Goal: Transaction & Acquisition: Purchase product/service

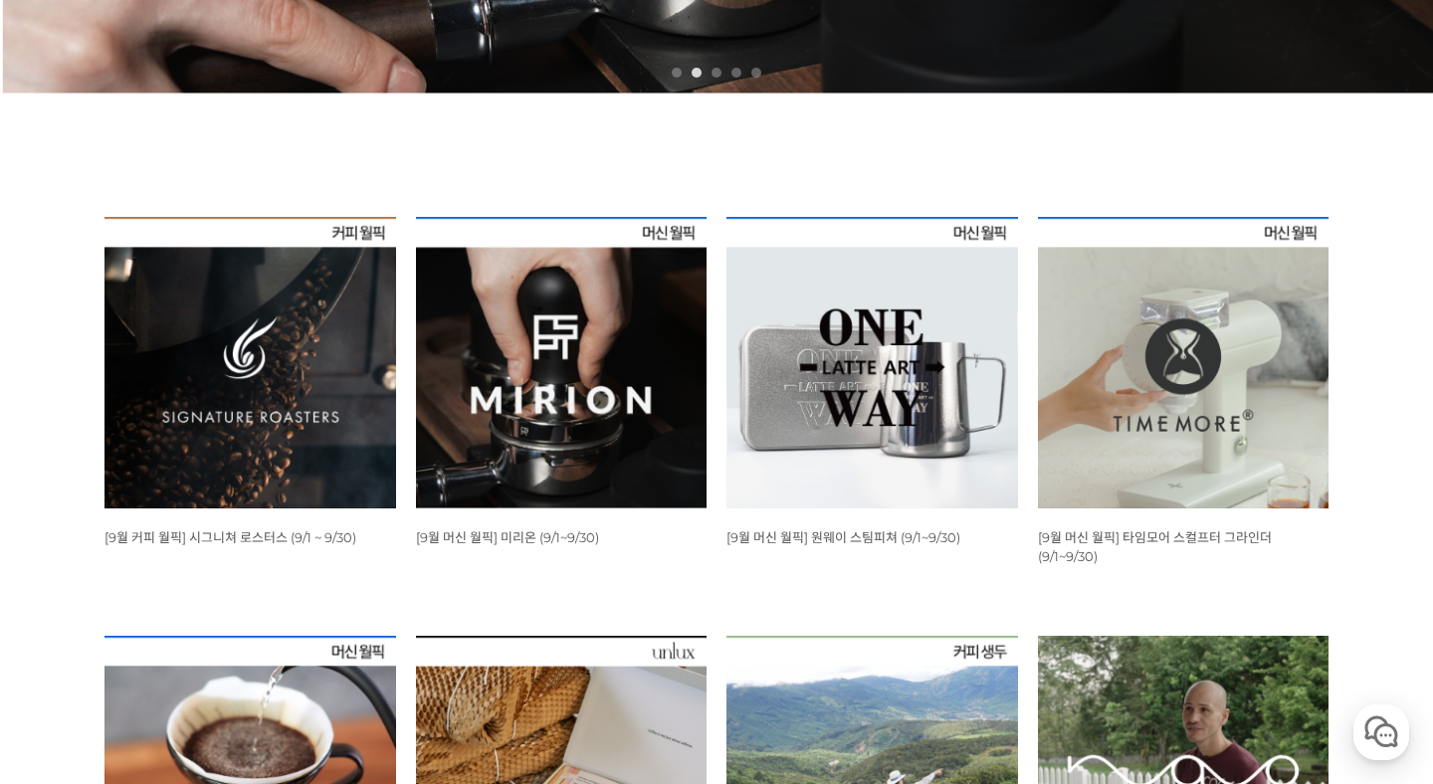
scroll to position [625, 0]
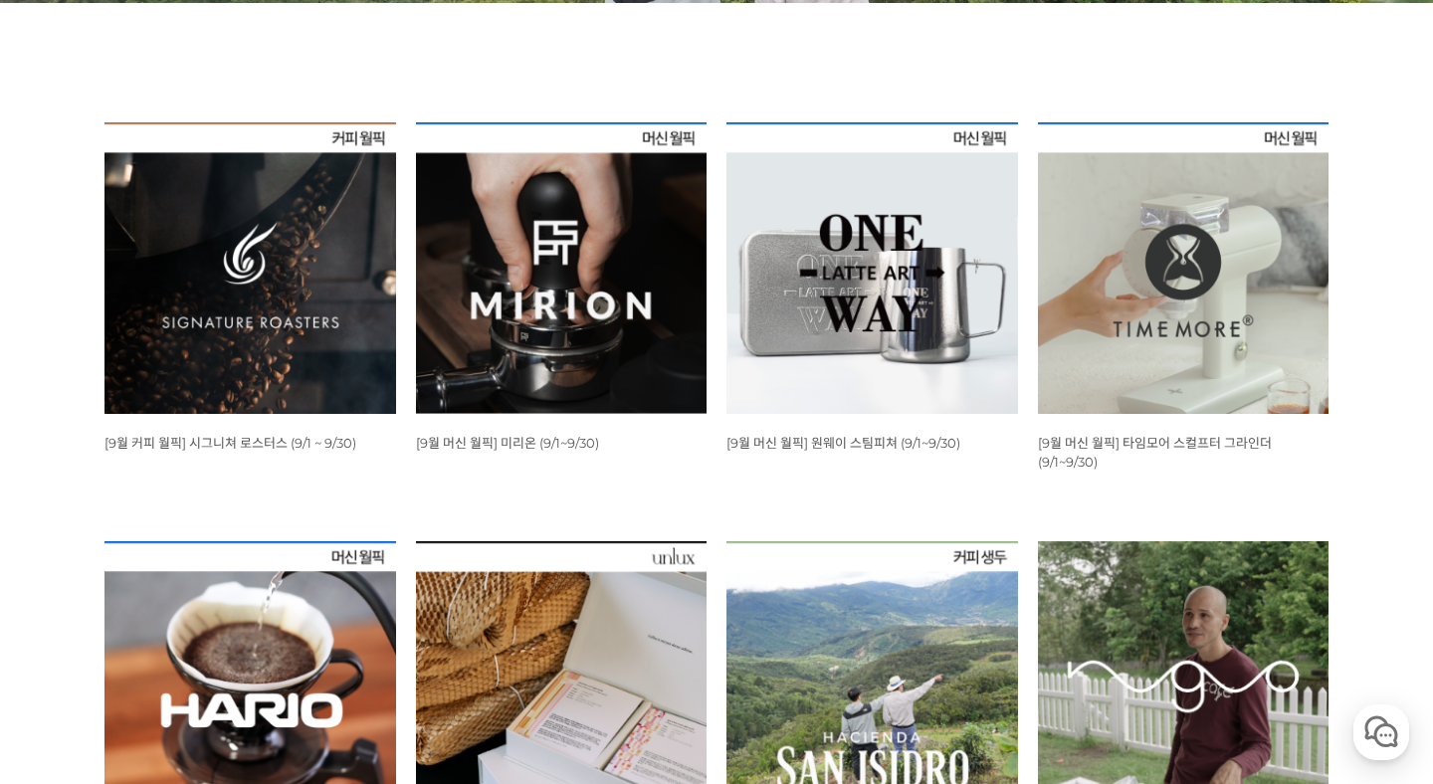
click at [258, 324] on img at bounding box center [250, 268] width 292 height 292
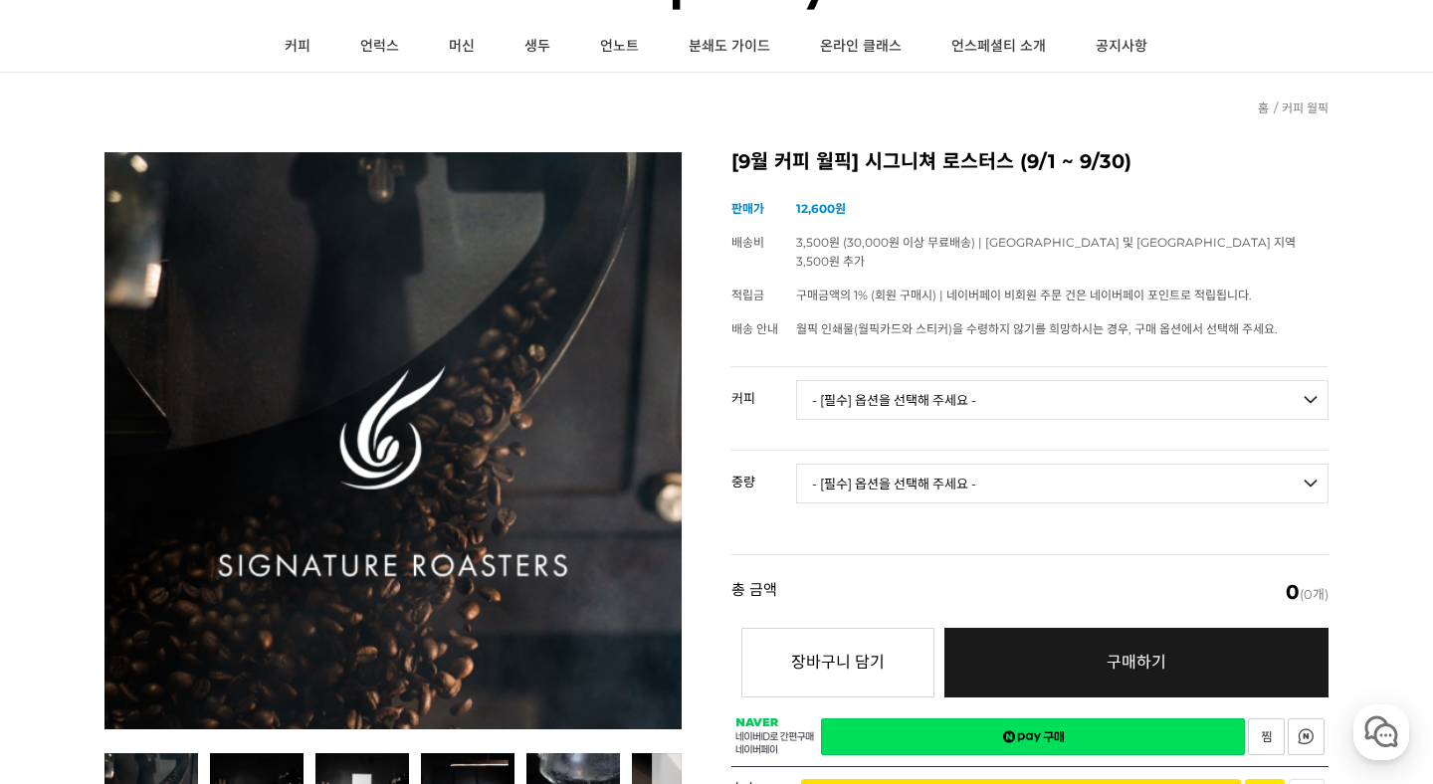
scroll to position [122, 0]
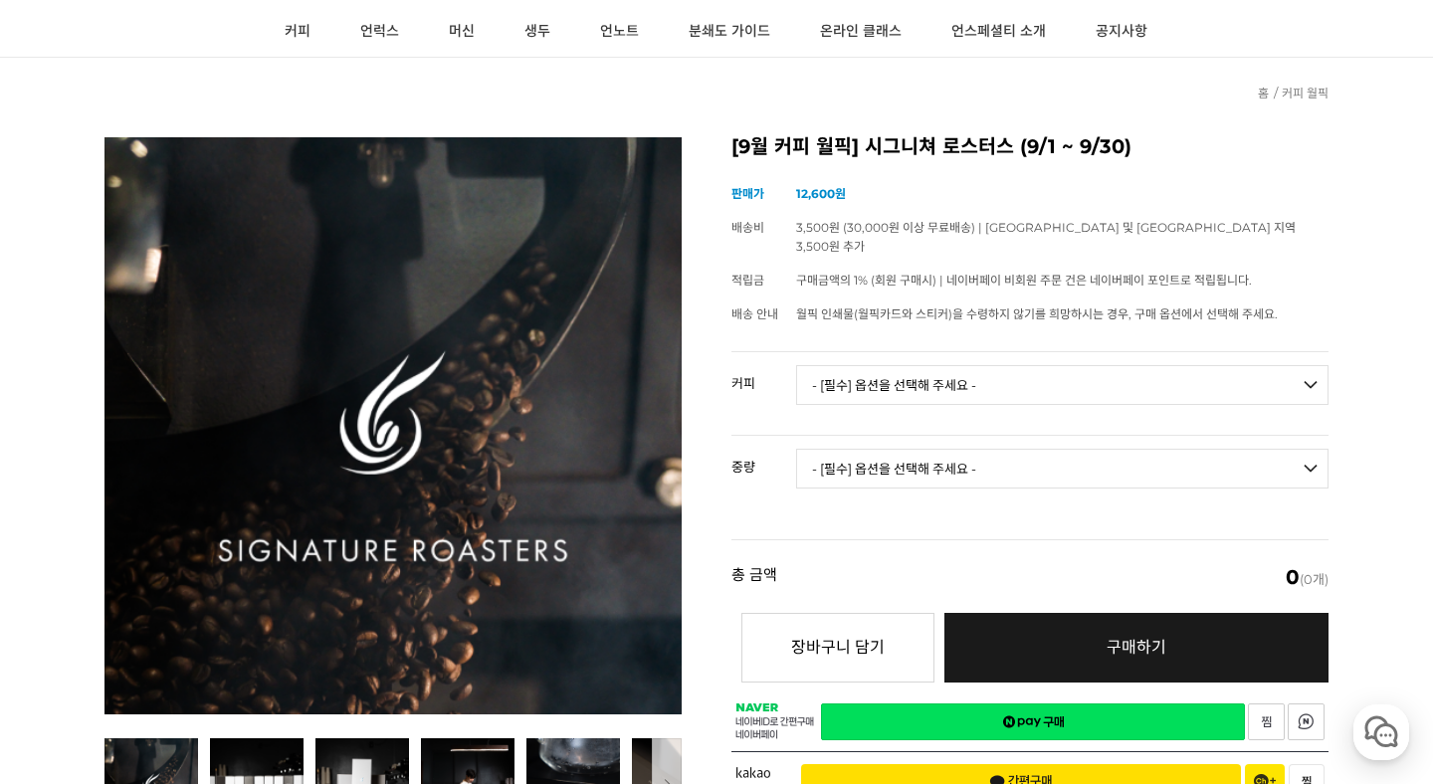
click at [931, 365] on select "- [필수] 옵션을 선택해 주세요 - ------------------- 언스페셜티 분쇄도 가이드 종이(주문 1건당 최대 1개 제공) 월픽 인…" at bounding box center [1062, 385] width 532 height 40
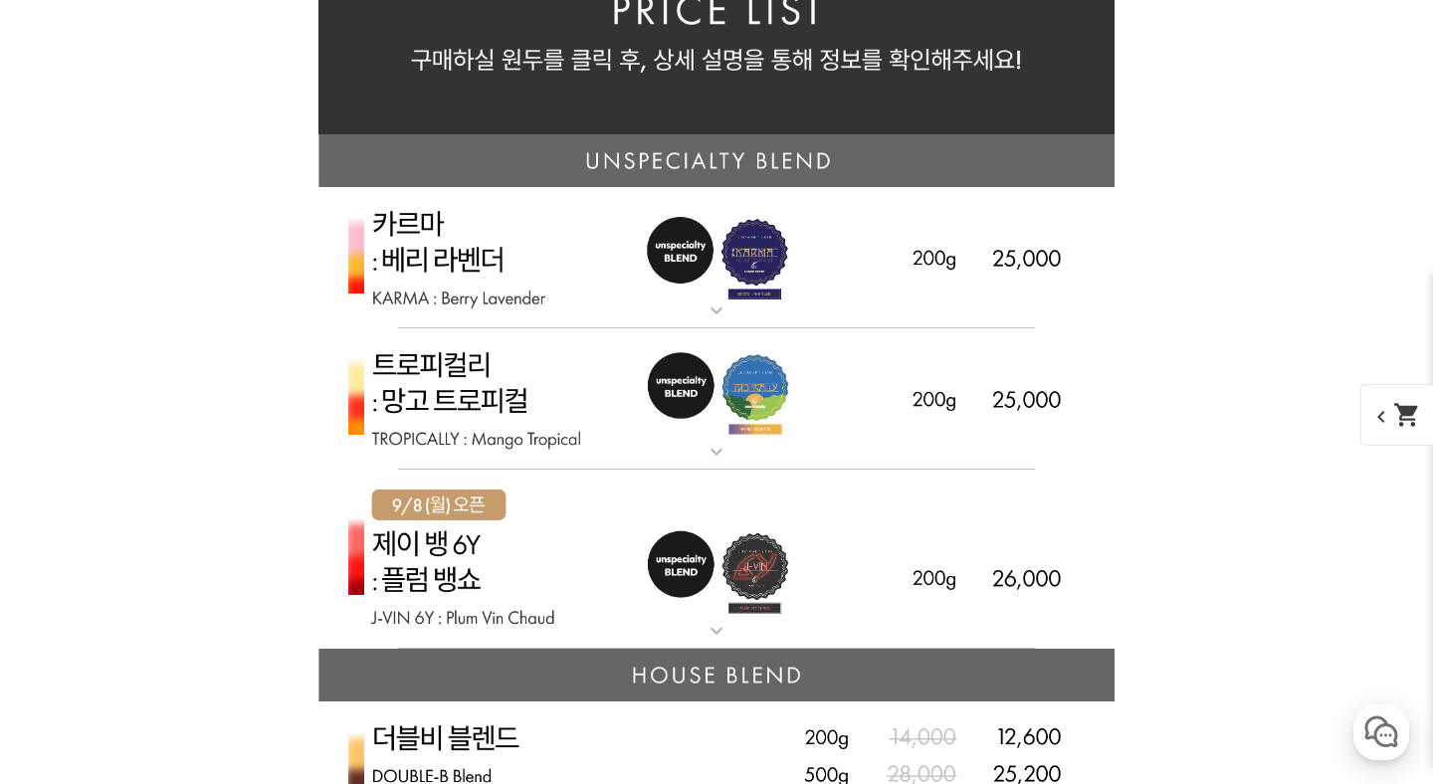
scroll to position [4648, 0]
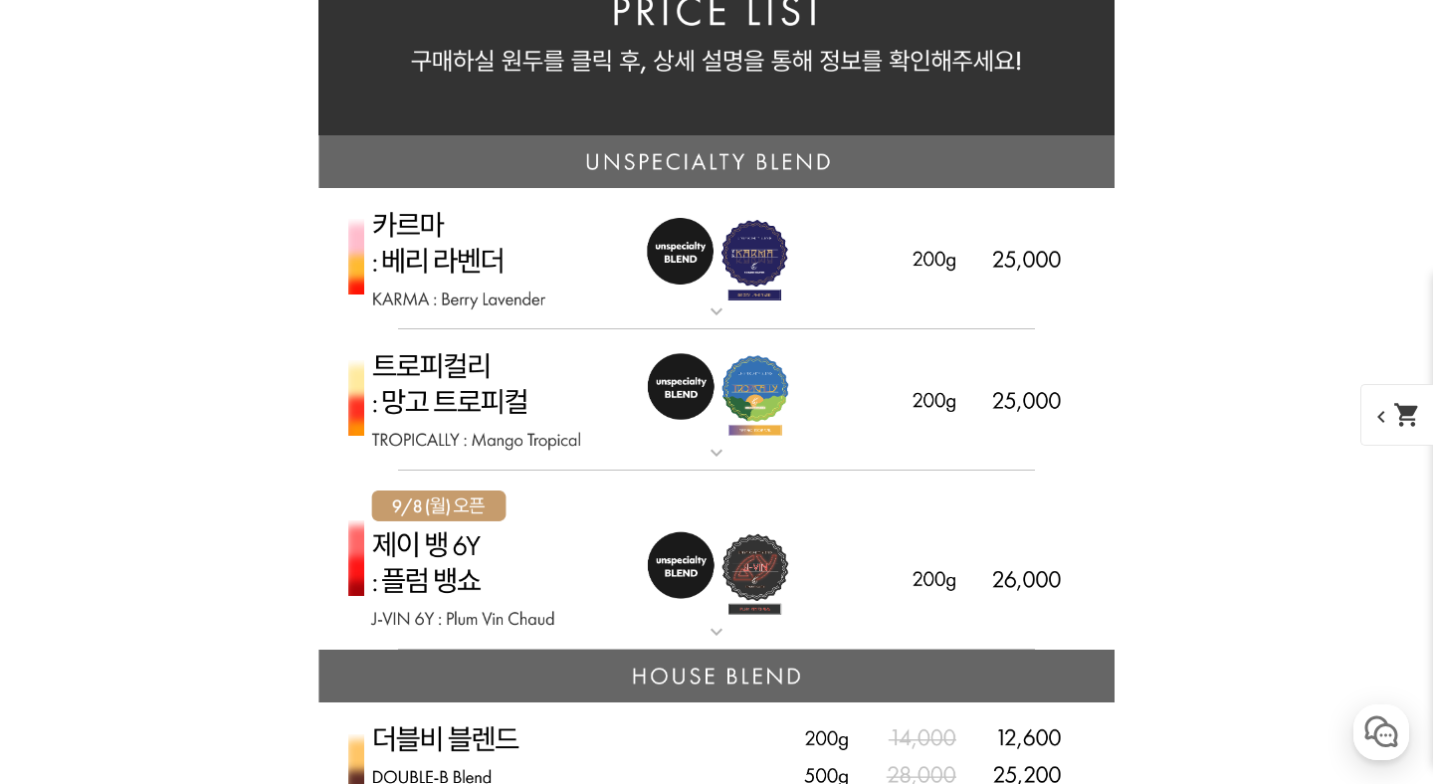
click at [712, 307] on mat-icon "expand_more" at bounding box center [717, 312] width 40 height 24
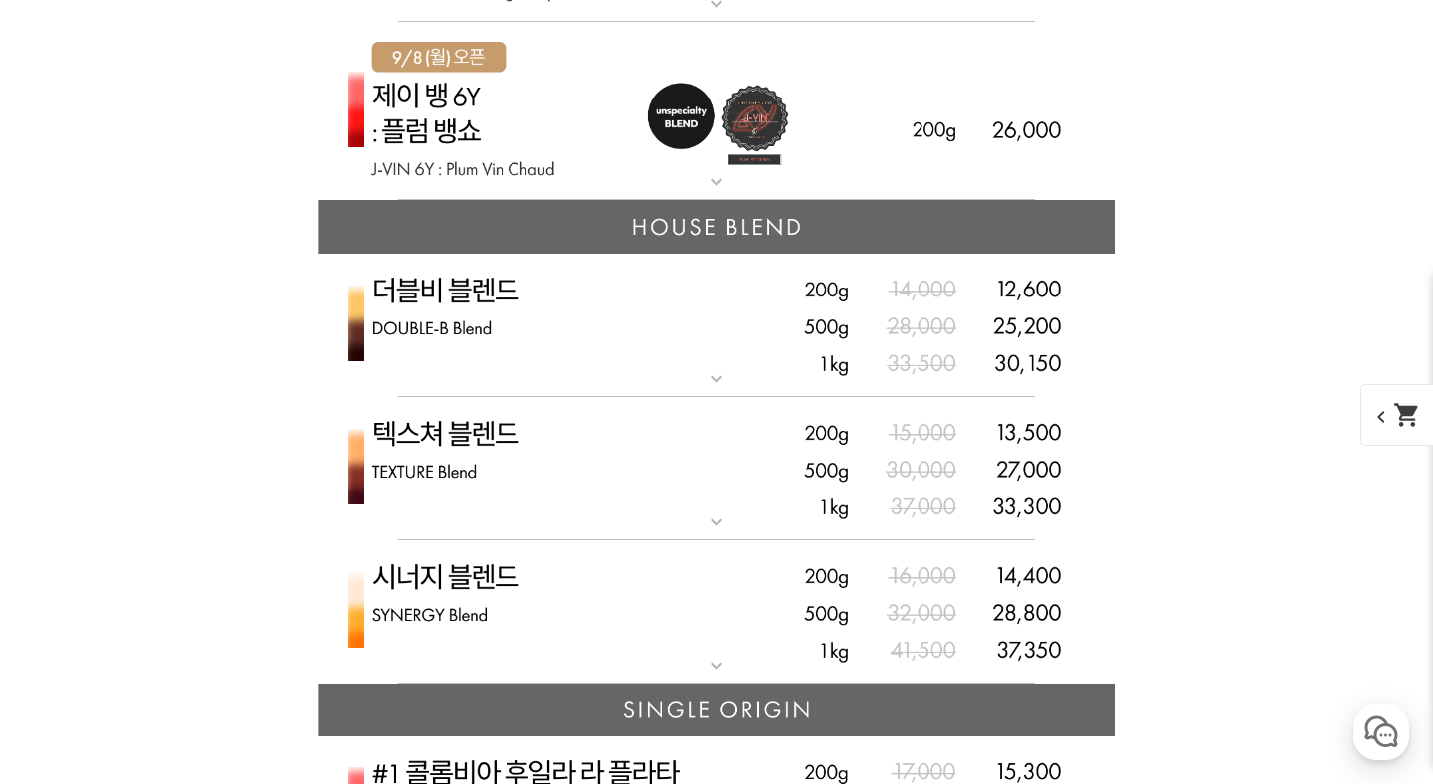
scroll to position [6265, 0]
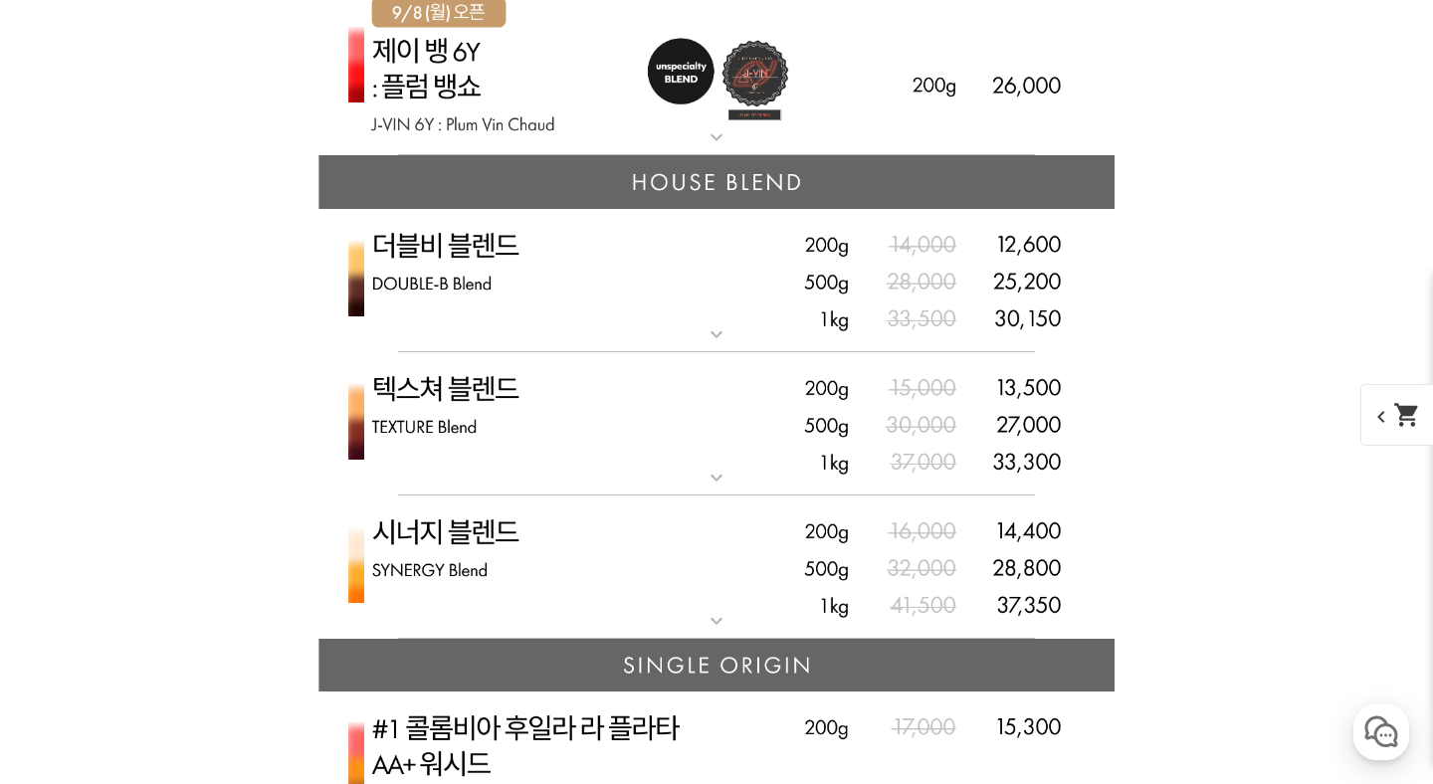
click at [730, 333] on mat-icon "expand_more" at bounding box center [717, 334] width 40 height 24
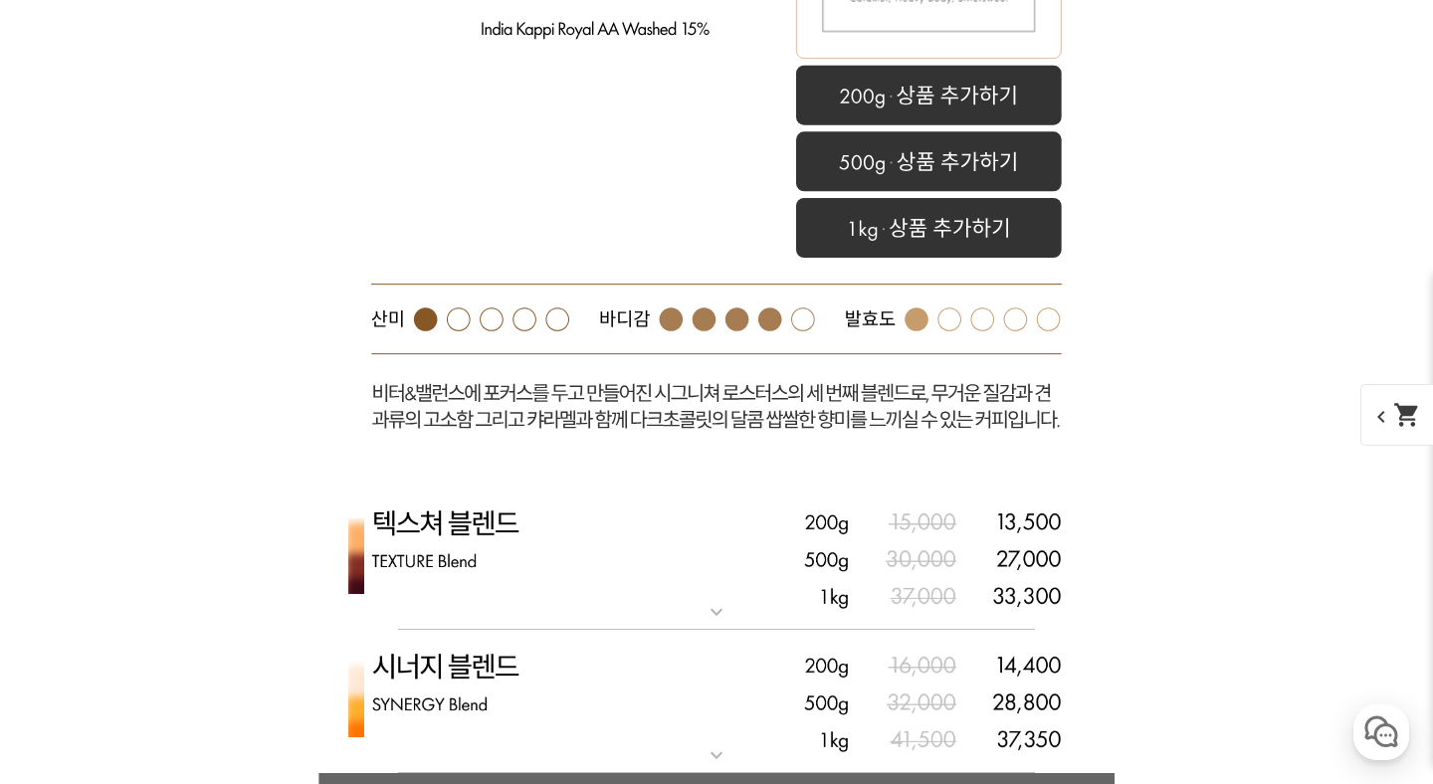
scroll to position [7285, 0]
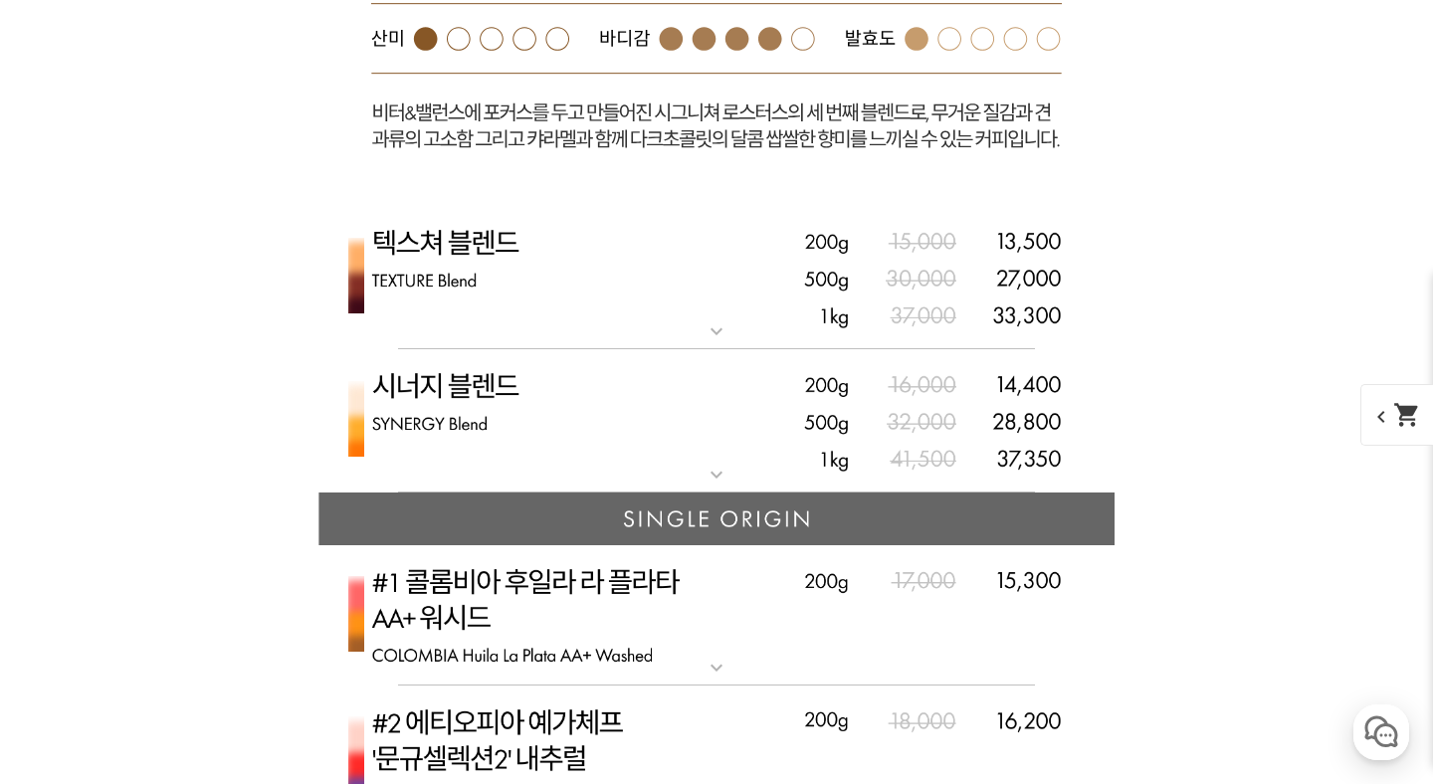
click at [730, 333] on mat-icon "expand_more" at bounding box center [717, 331] width 40 height 24
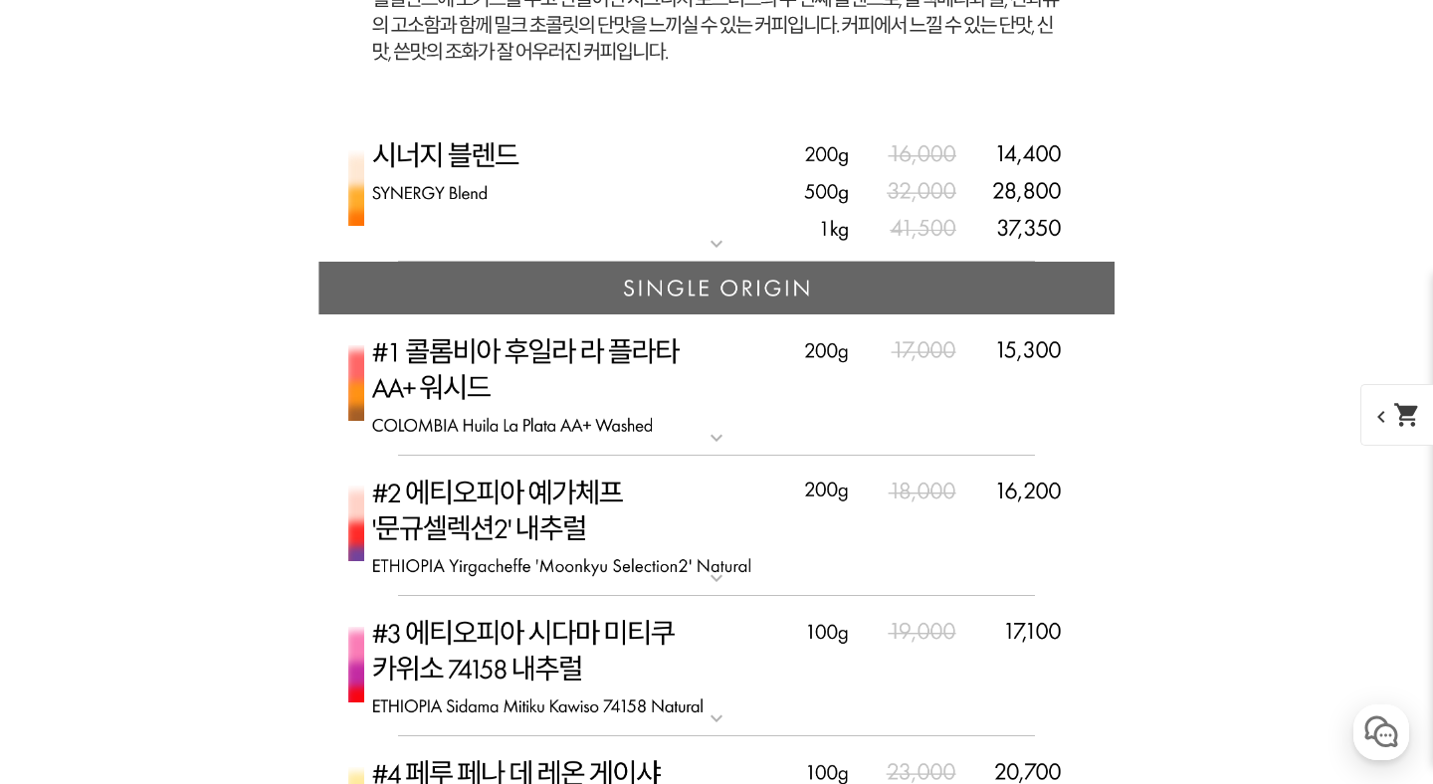
scroll to position [8376, 0]
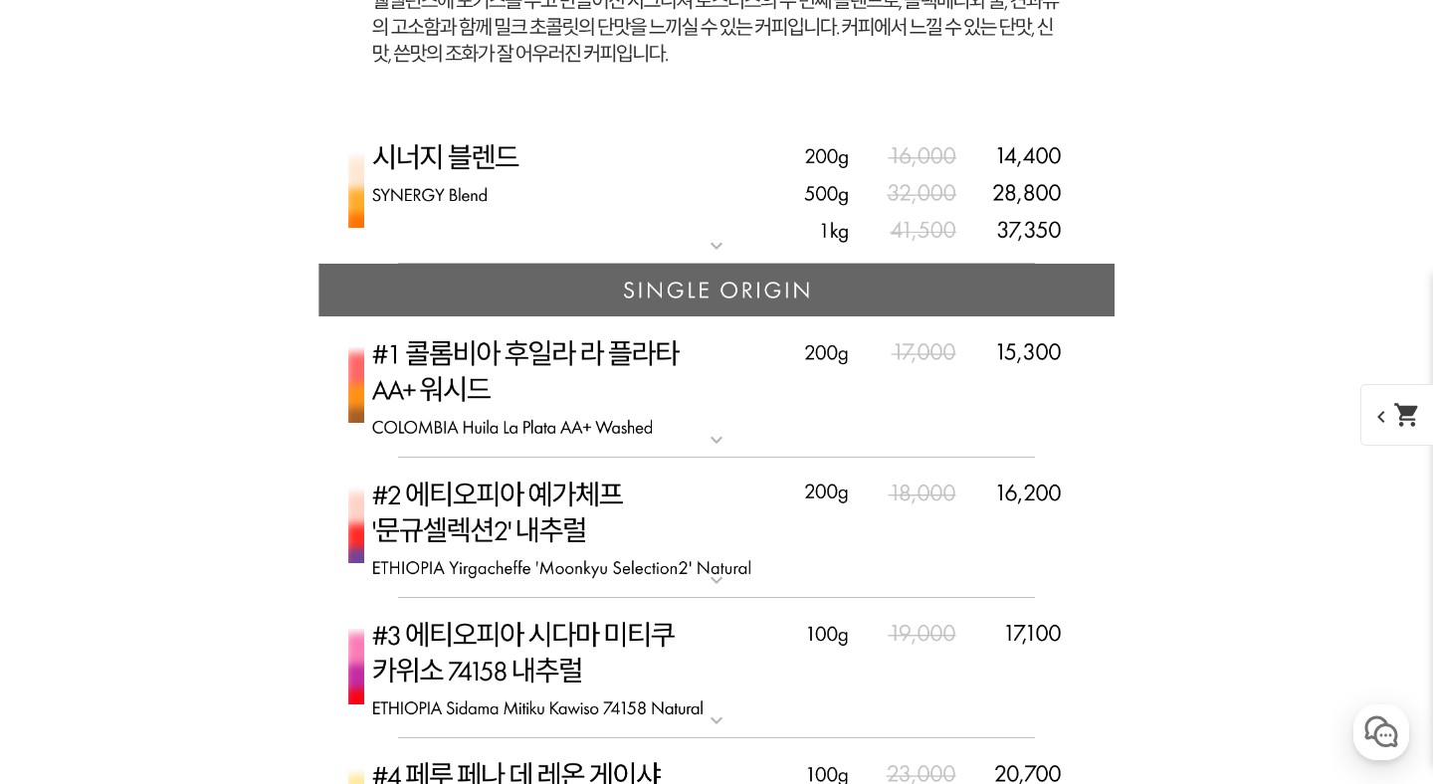
click at [707, 252] on mat-icon "expand_more" at bounding box center [717, 246] width 40 height 24
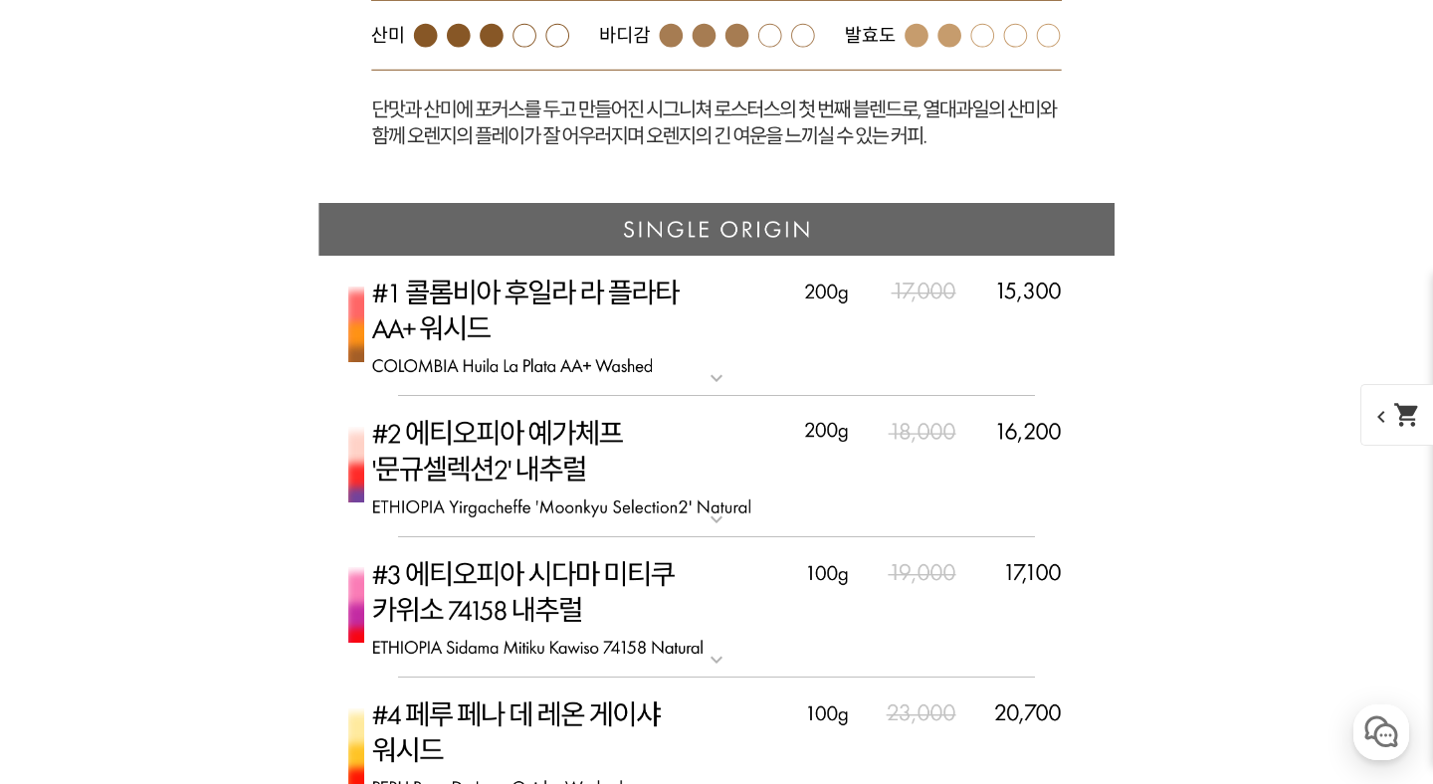
scroll to position [9341, 0]
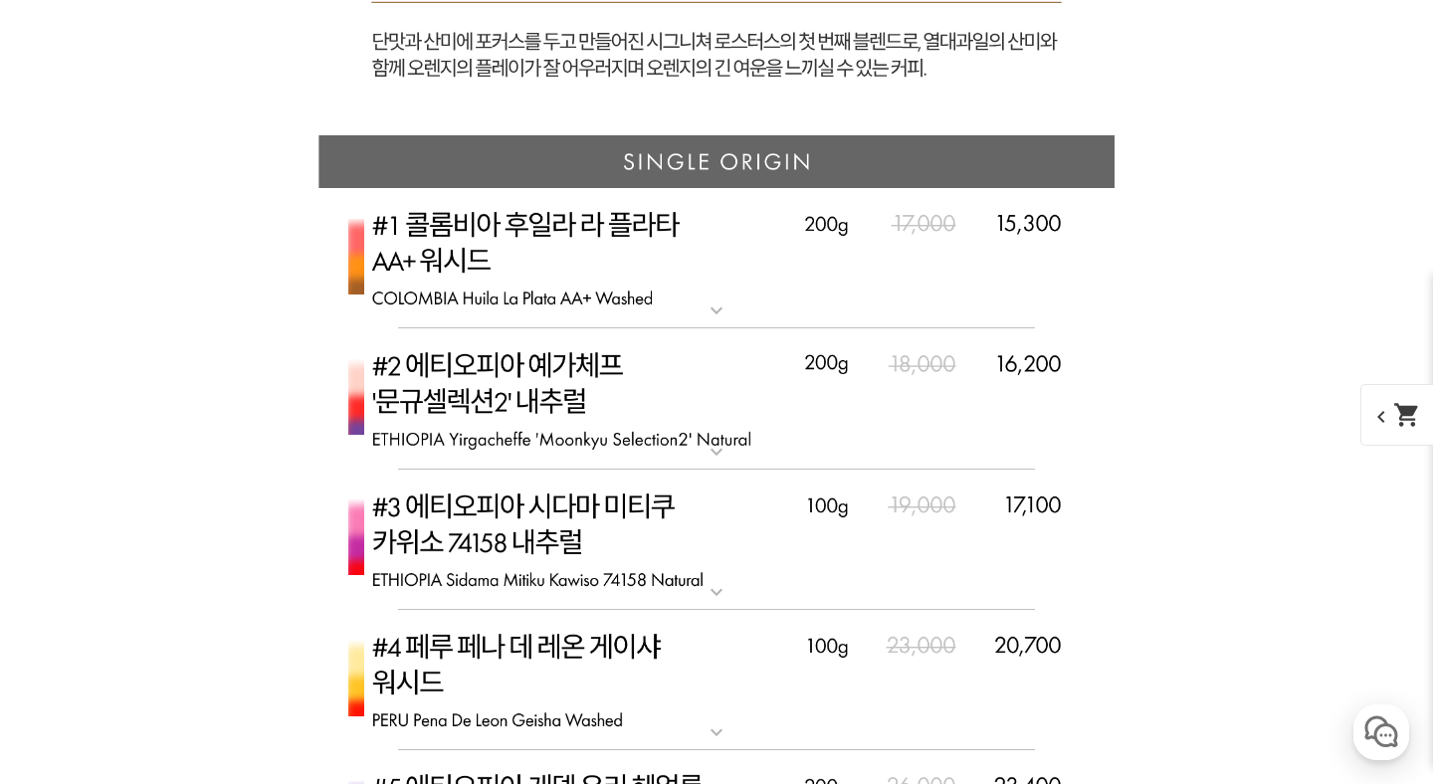
click at [707, 311] on mat-icon "expand_more" at bounding box center [717, 311] width 40 height 24
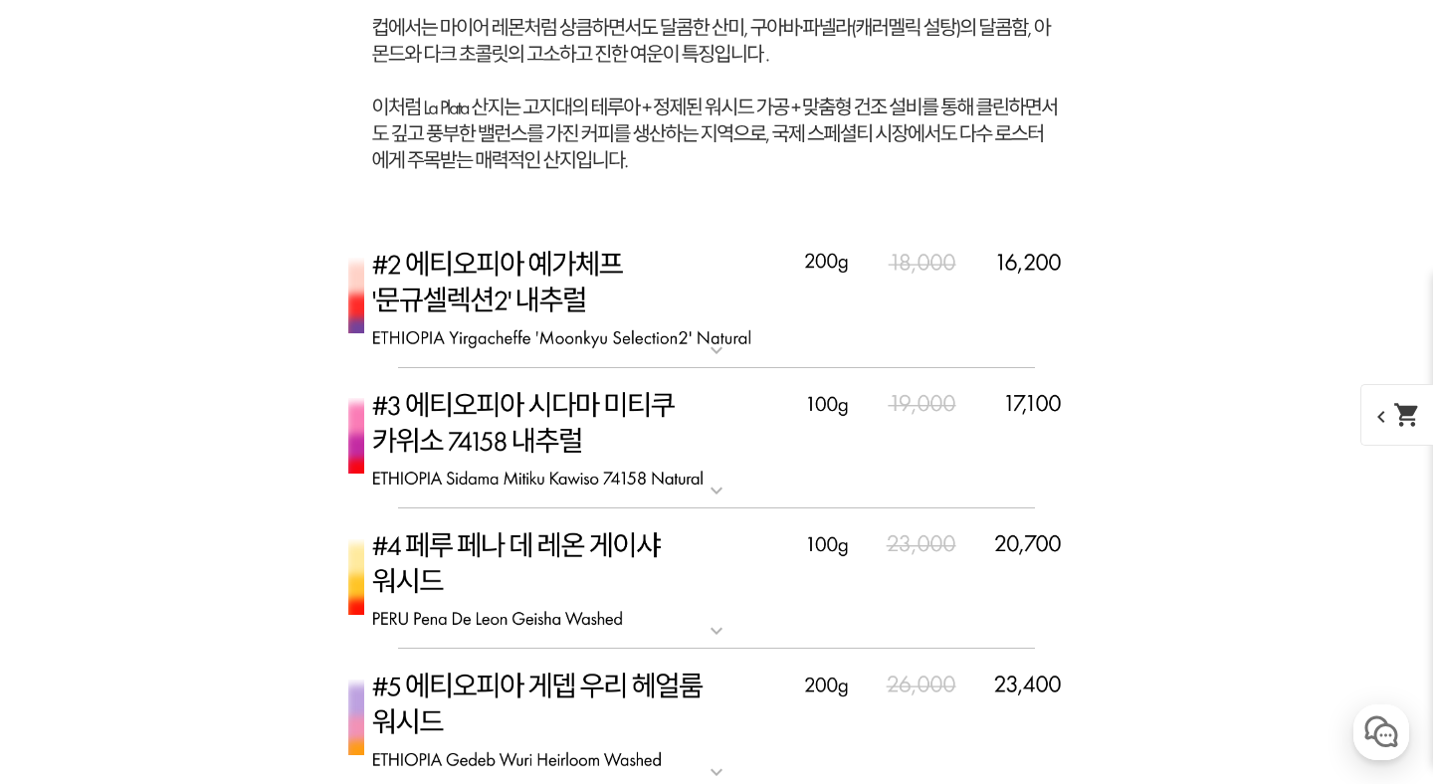
scroll to position [10505, 0]
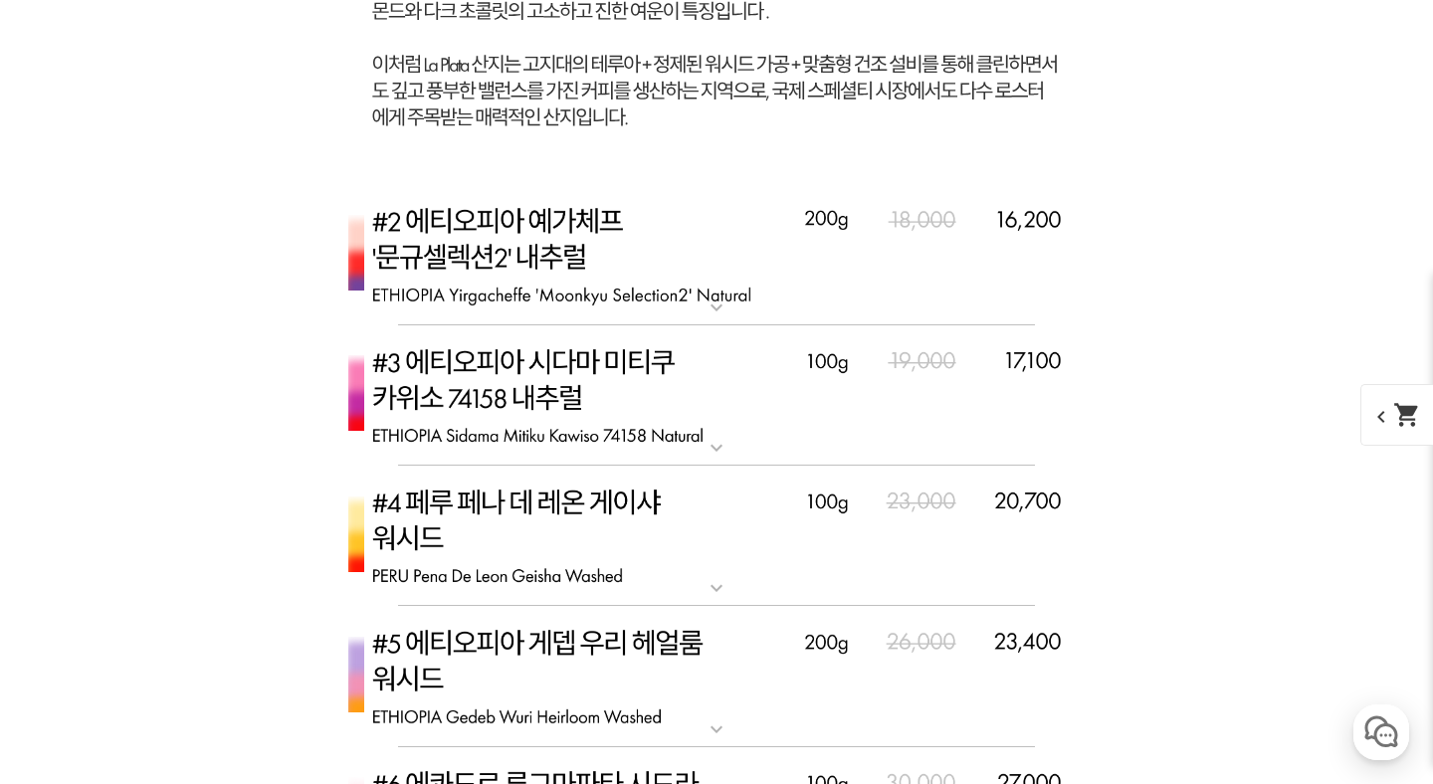
click at [732, 311] on mat-icon "expand_more" at bounding box center [717, 308] width 40 height 24
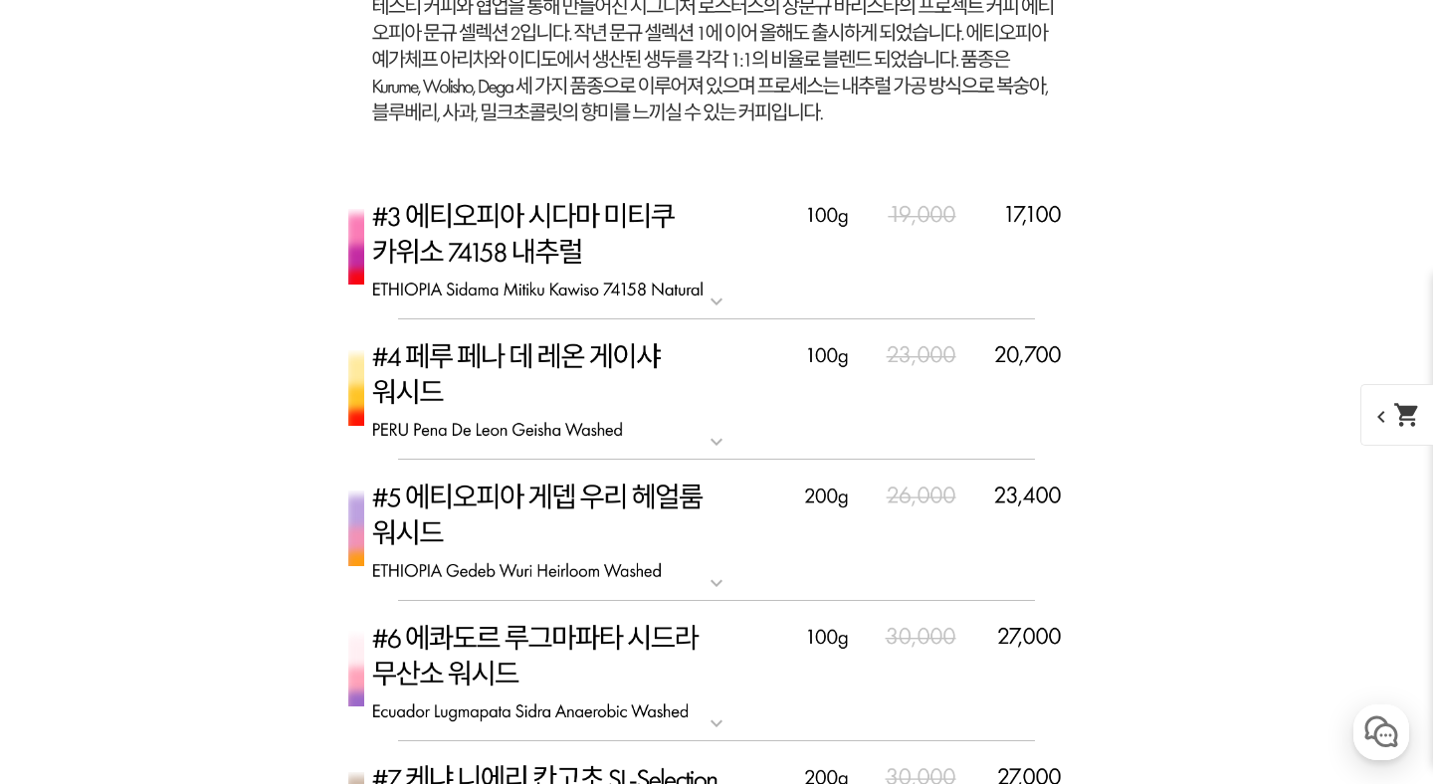
scroll to position [11489, 0]
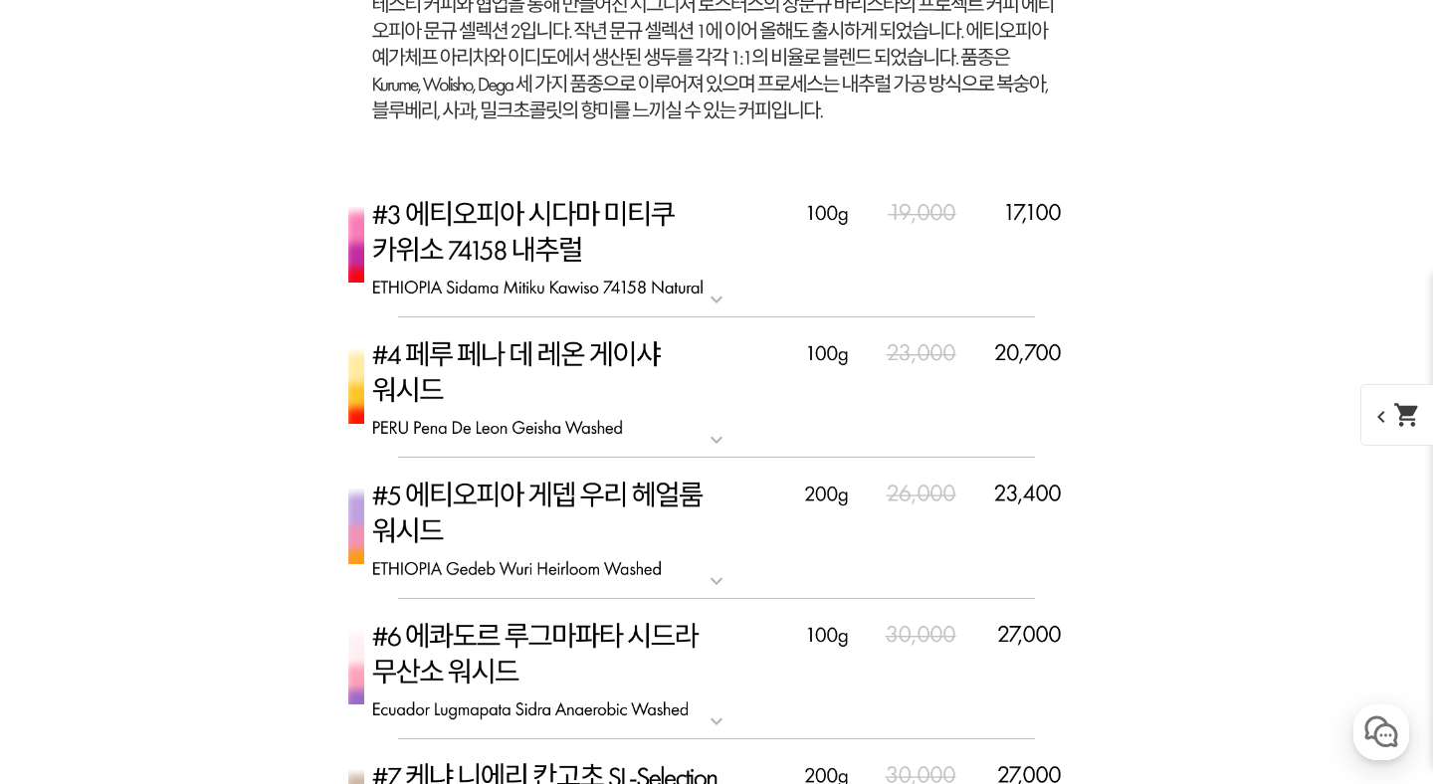
click at [732, 311] on img at bounding box center [716, 247] width 796 height 141
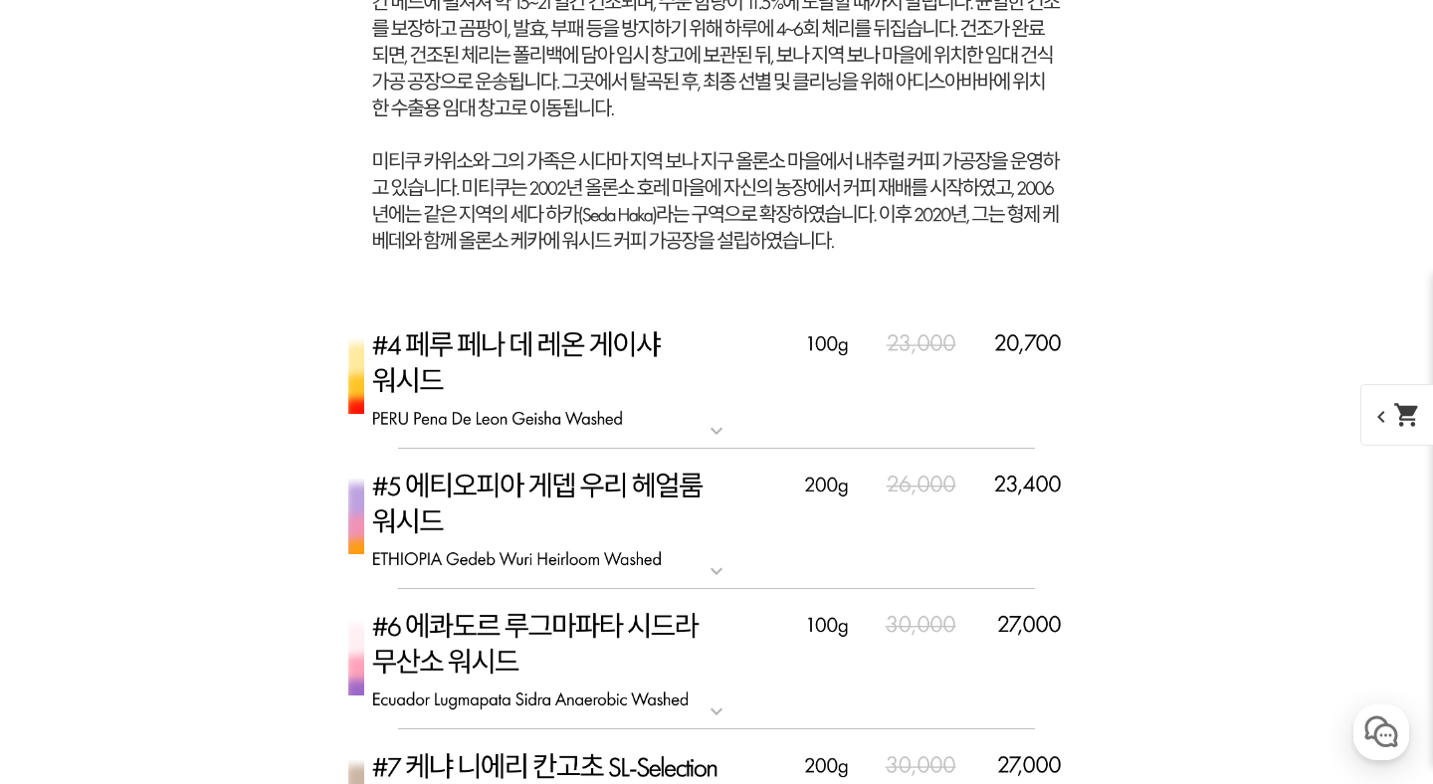
scroll to position [12816, 0]
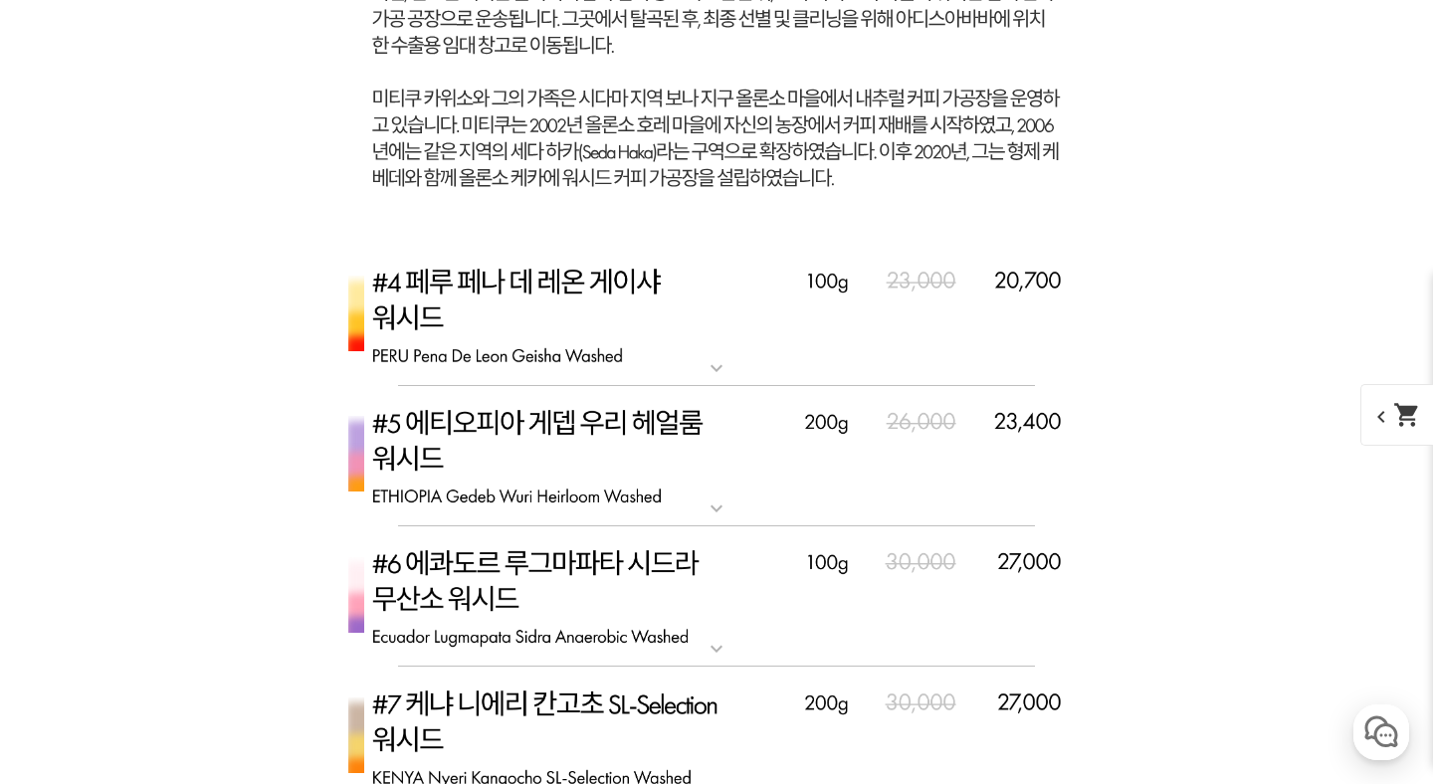
click at [704, 363] on mat-icon "expand_more" at bounding box center [717, 368] width 40 height 24
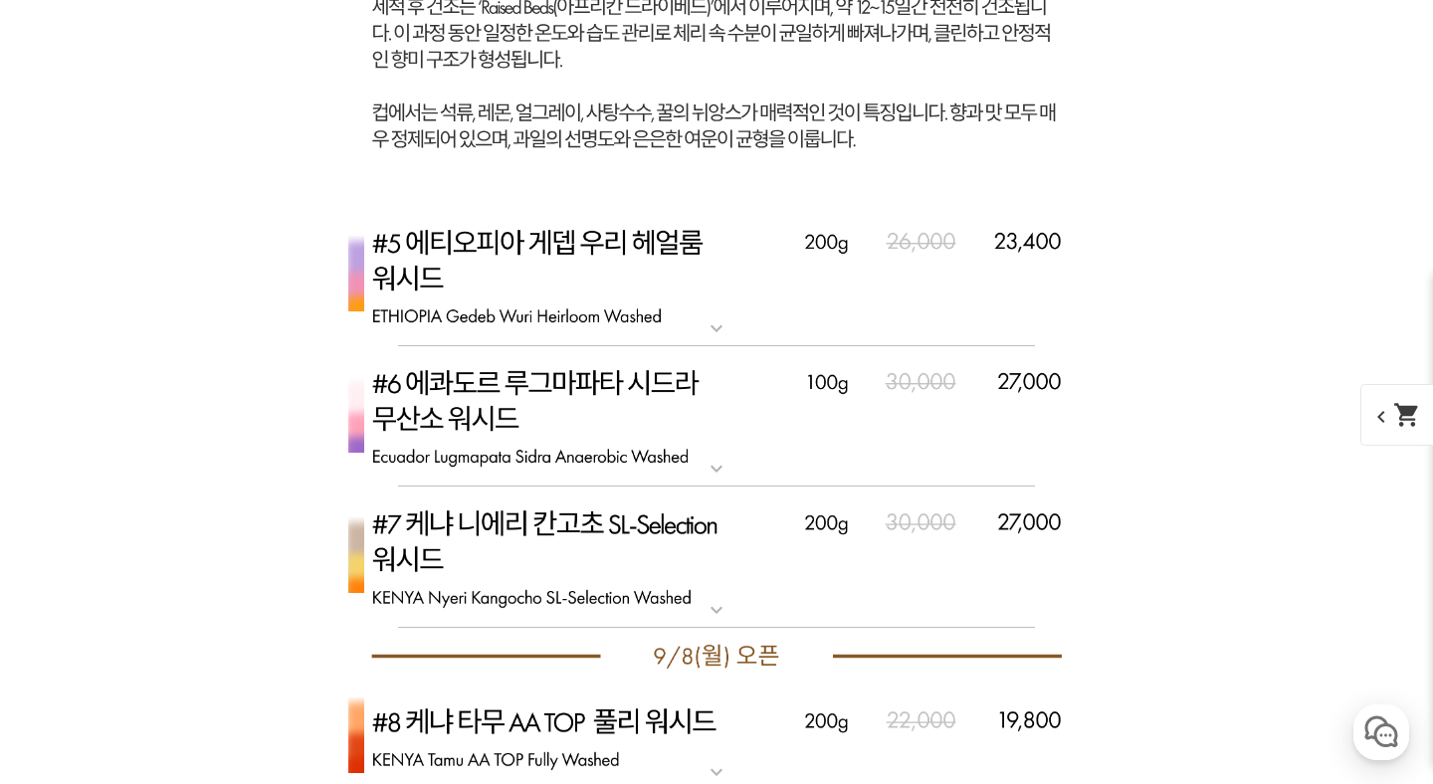
scroll to position [14175, 0]
click at [728, 331] on mat-icon "expand_more" at bounding box center [717, 327] width 40 height 24
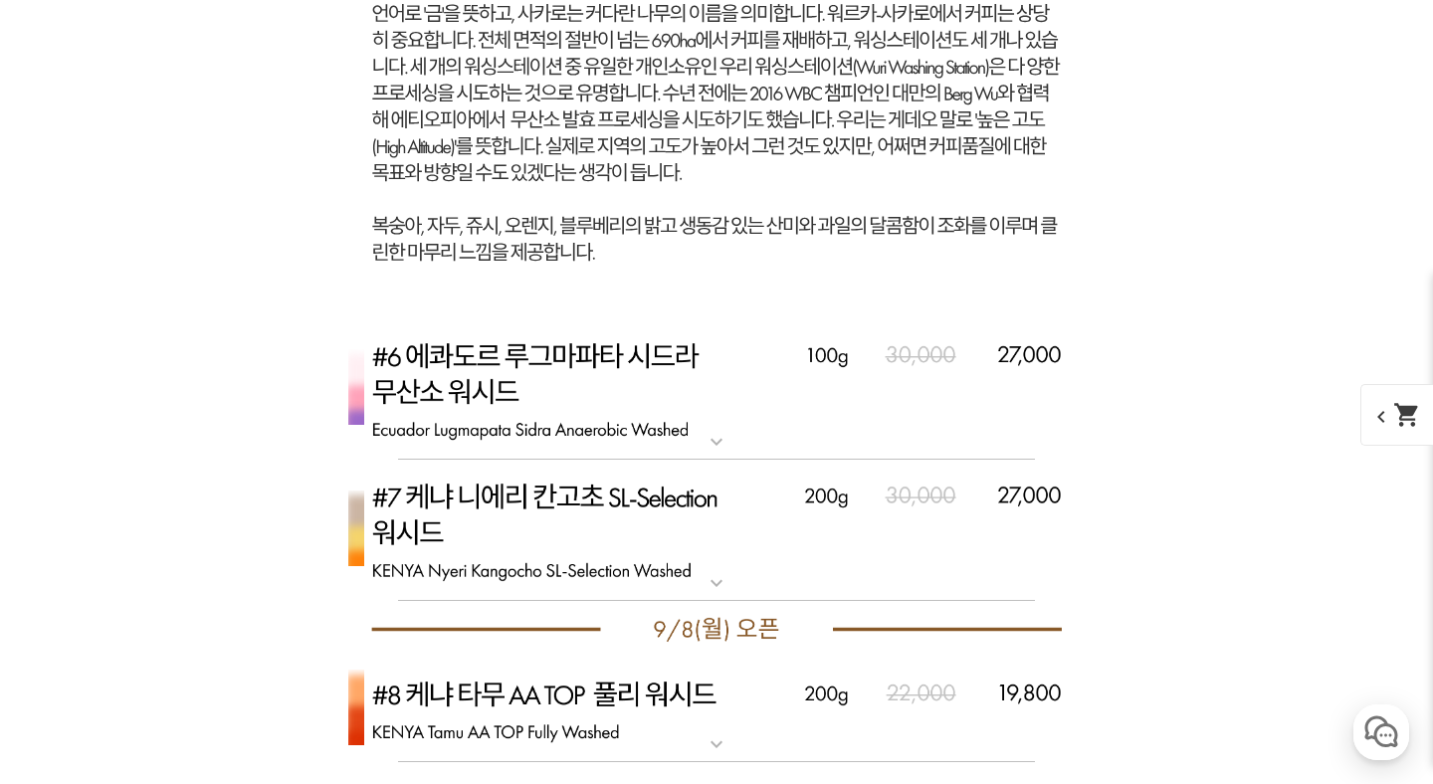
scroll to position [15383, 0]
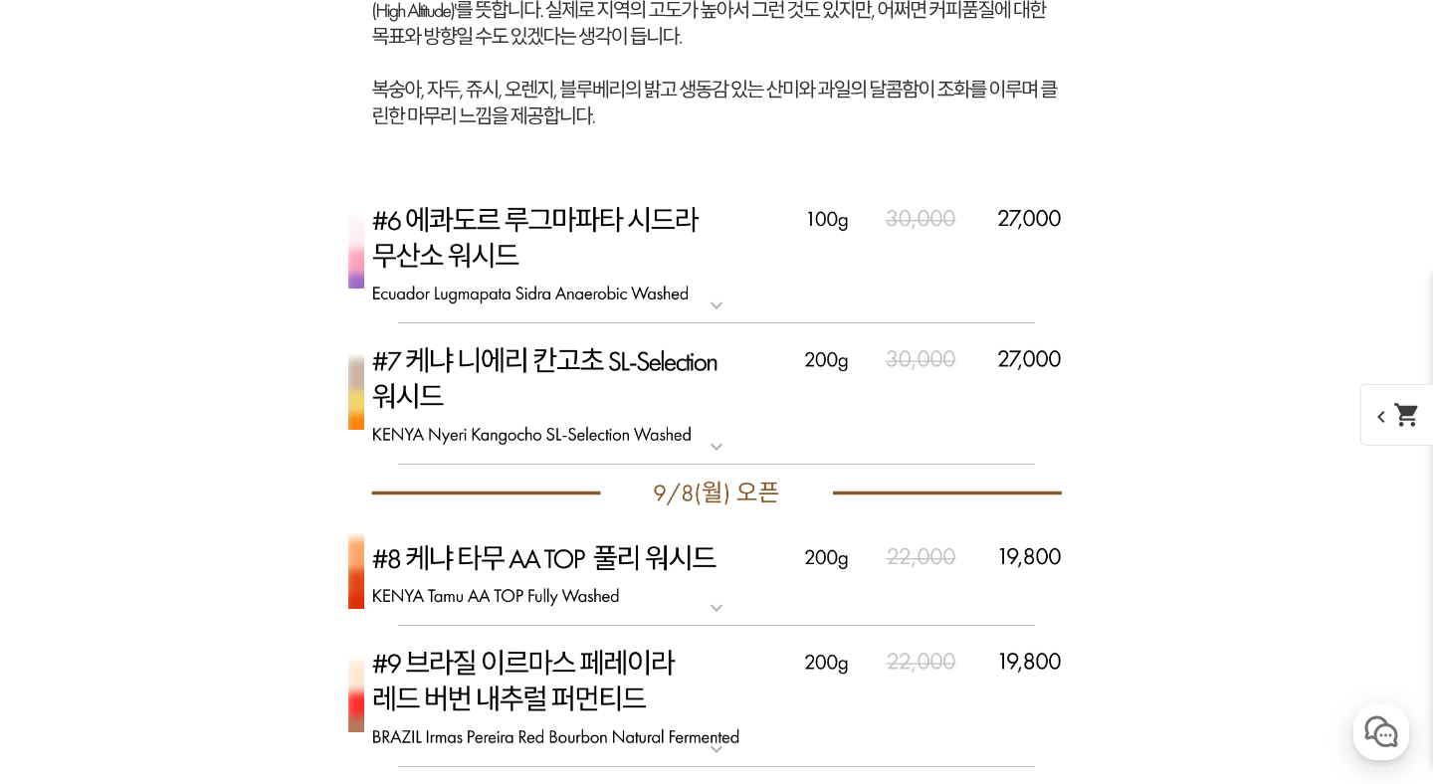
click at [721, 294] on mat-icon "expand_more" at bounding box center [717, 306] width 40 height 24
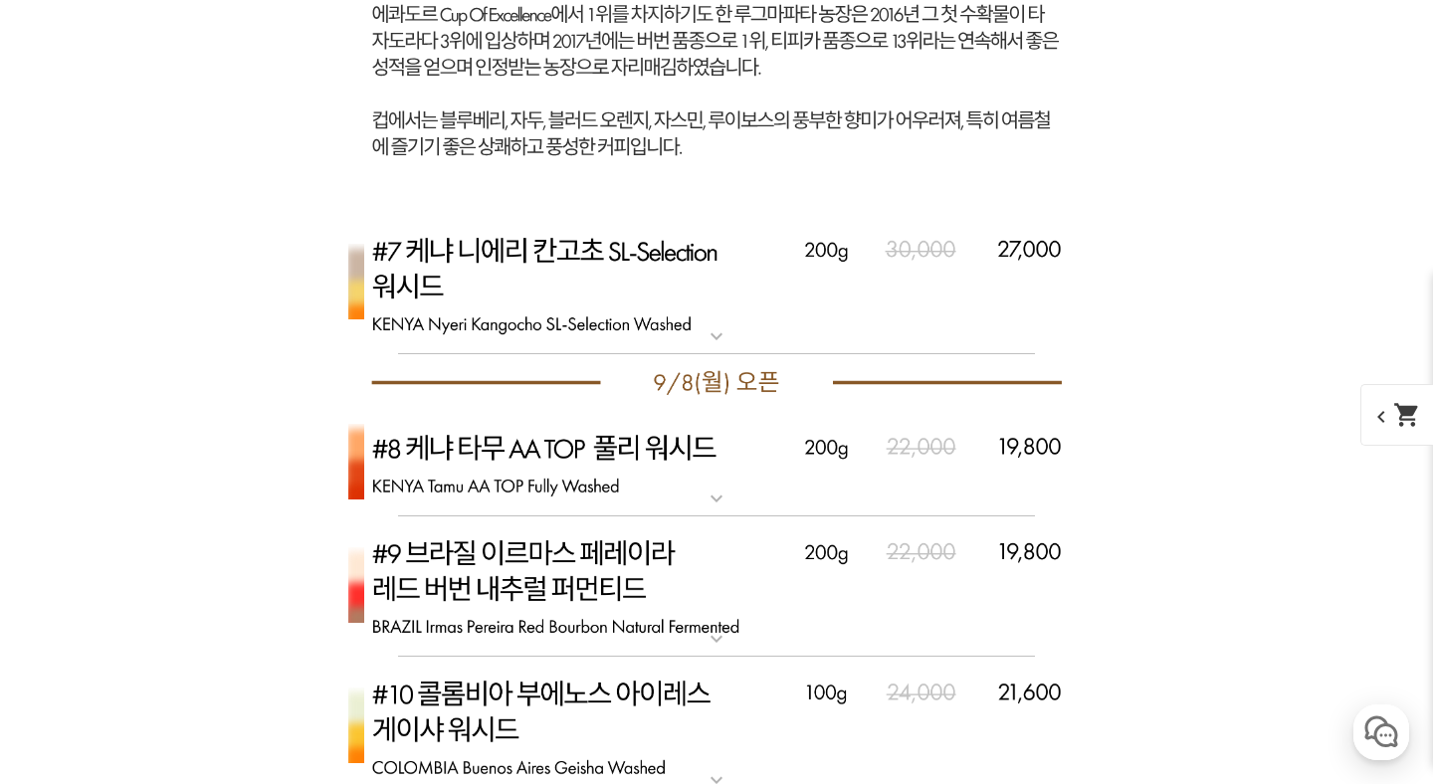
scroll to position [16649, 0]
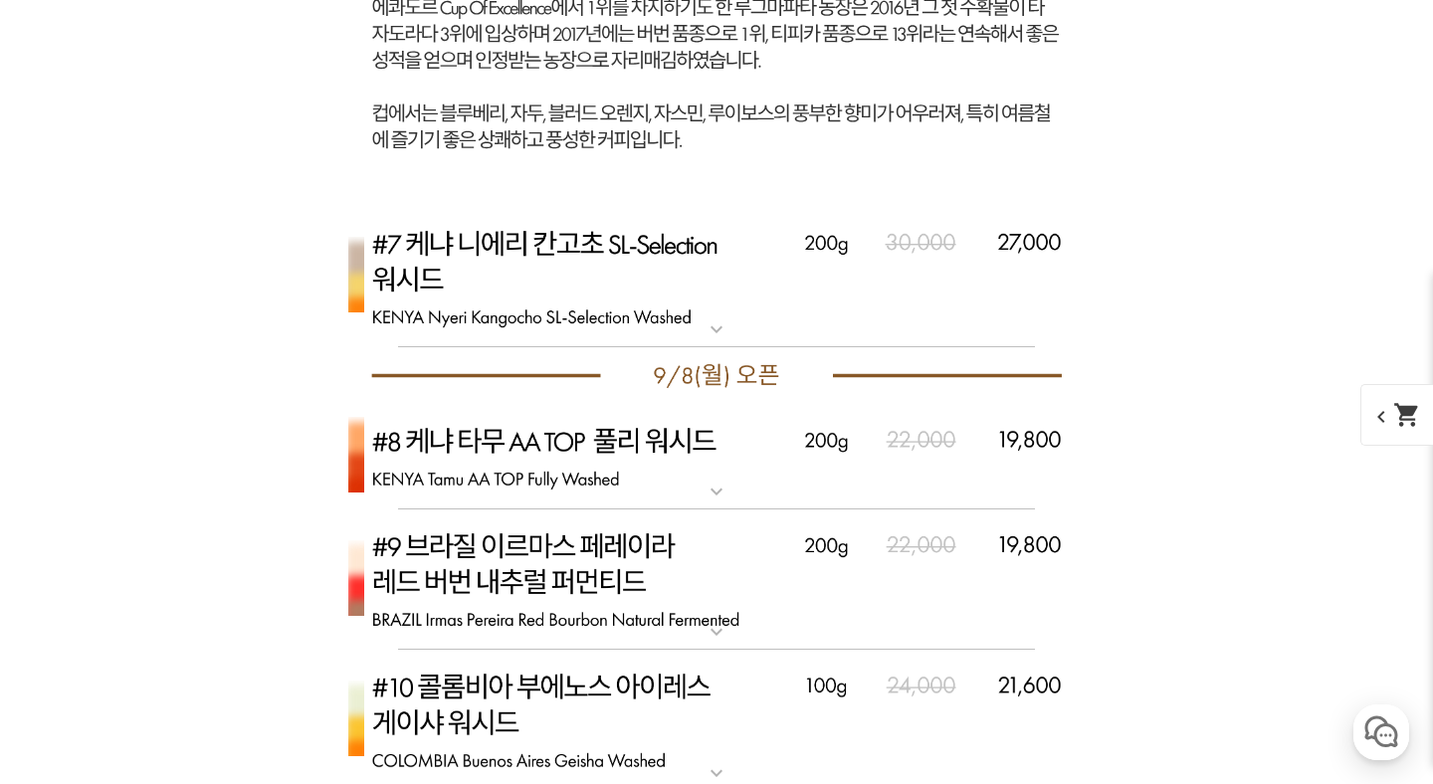
click at [739, 333] on img at bounding box center [716, 277] width 796 height 141
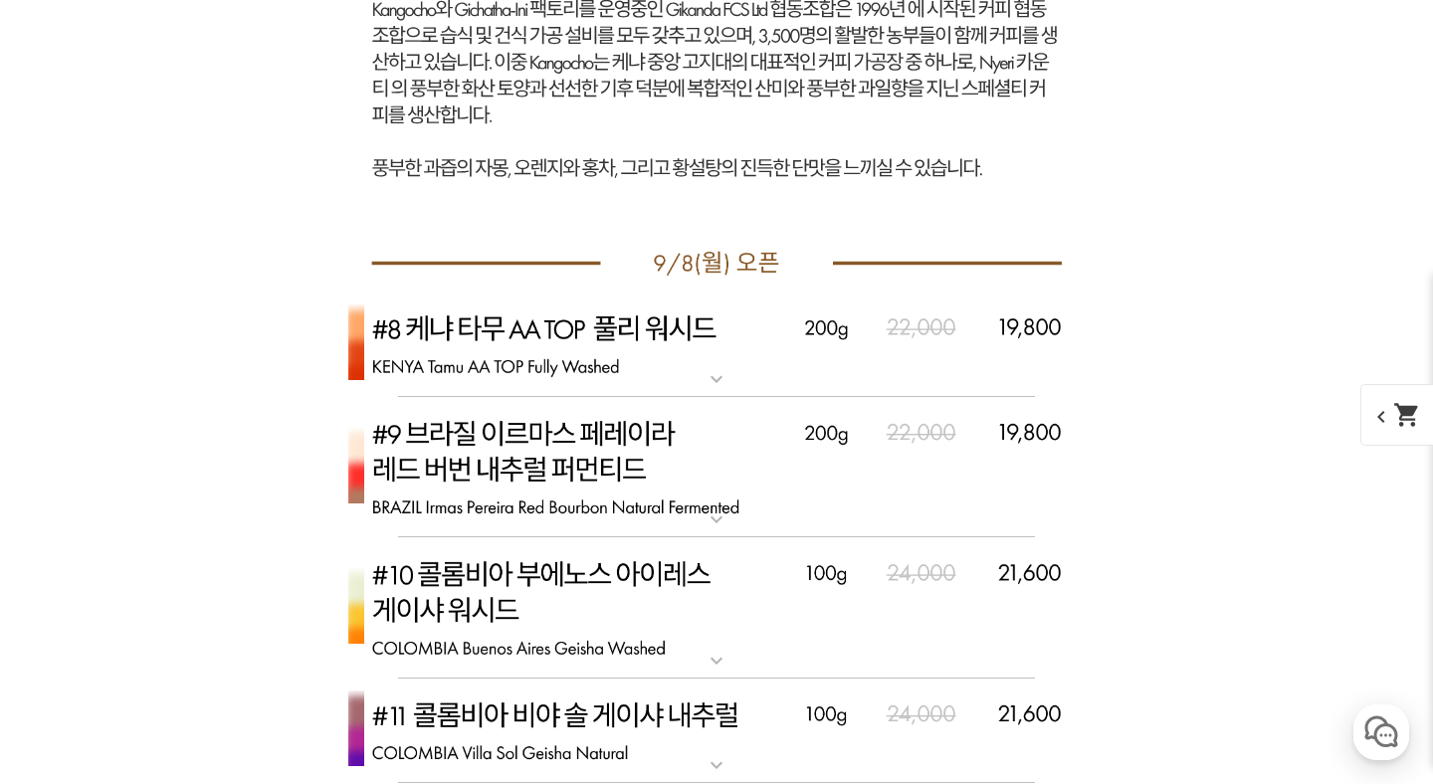
scroll to position [17716, 0]
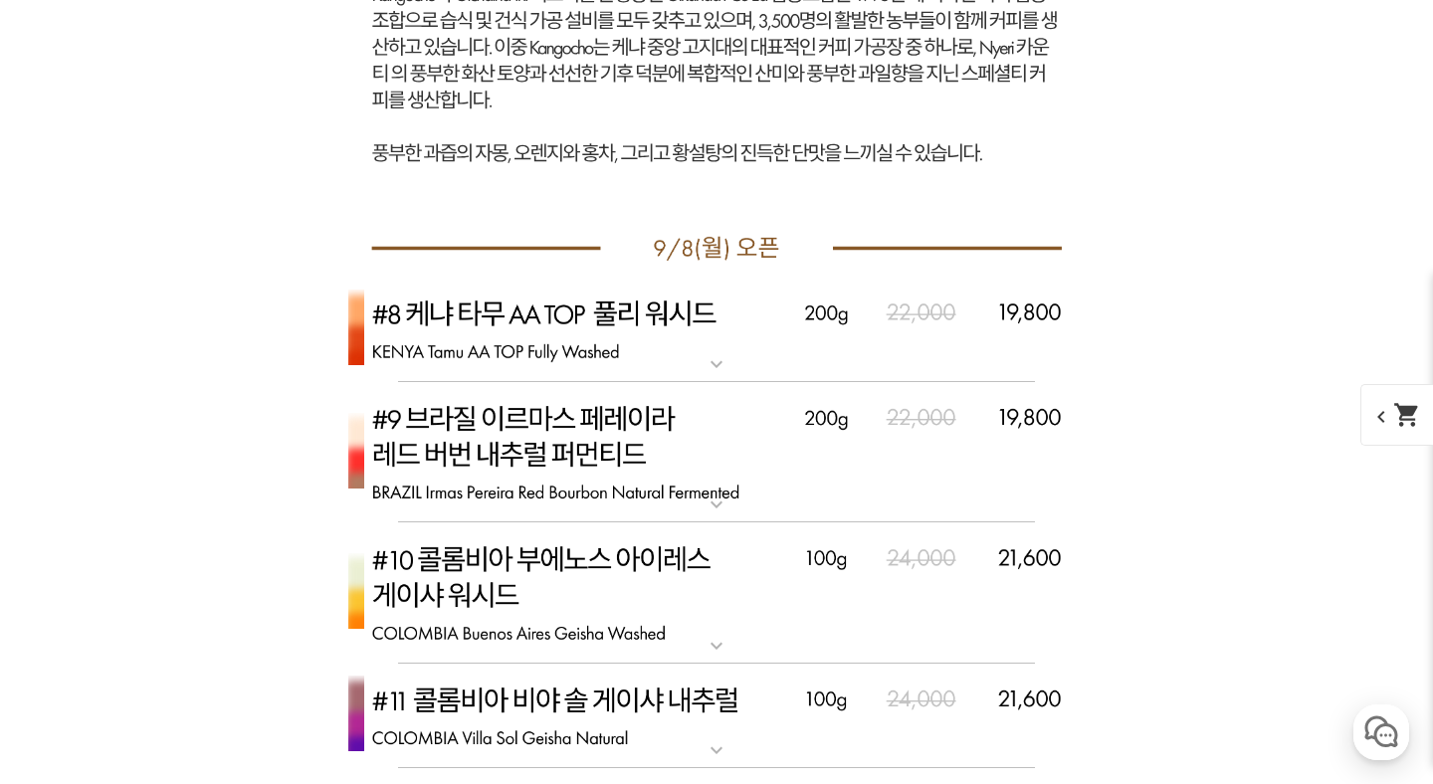
click at [711, 367] on mat-icon "expand_more" at bounding box center [717, 364] width 40 height 24
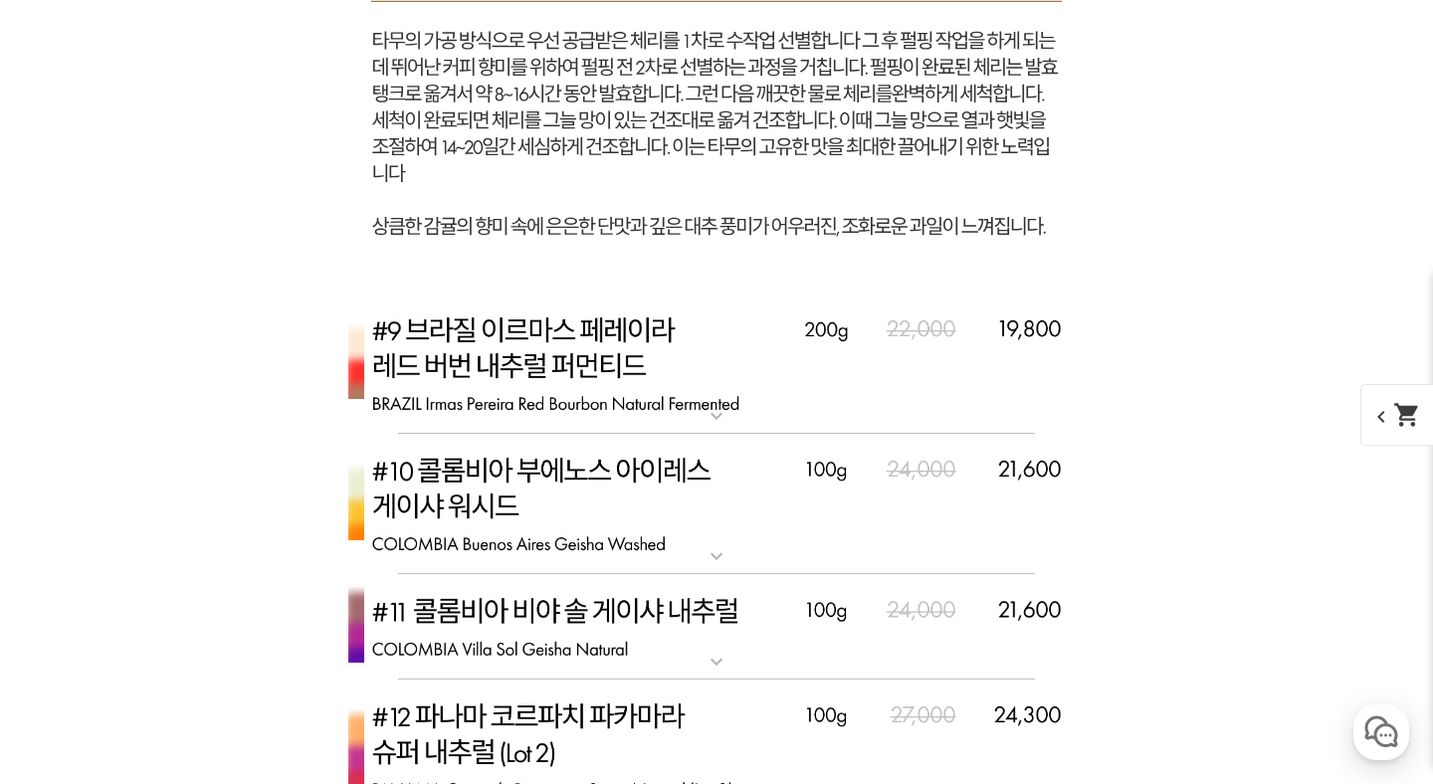
scroll to position [18816, 0]
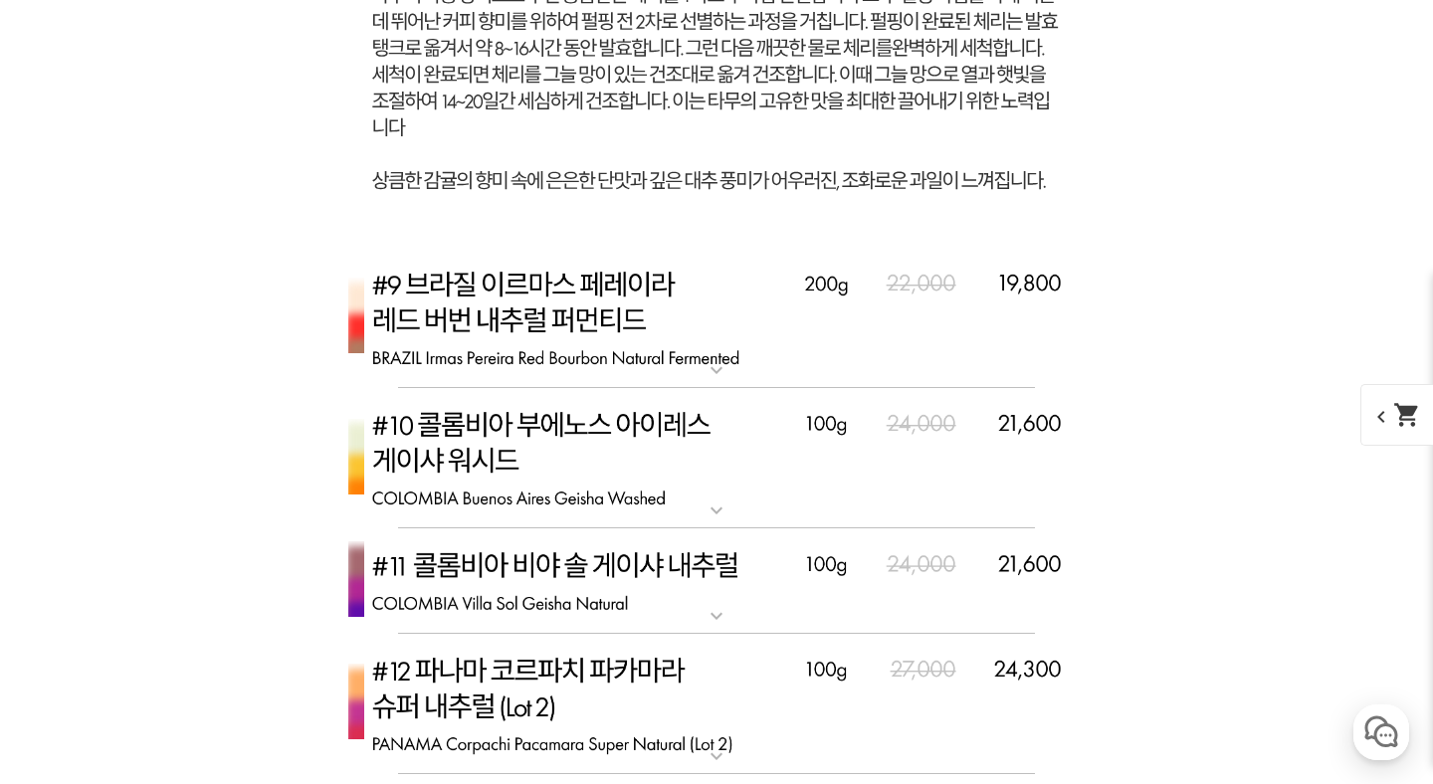
click at [735, 372] on mat-icon "expand_more" at bounding box center [717, 370] width 40 height 24
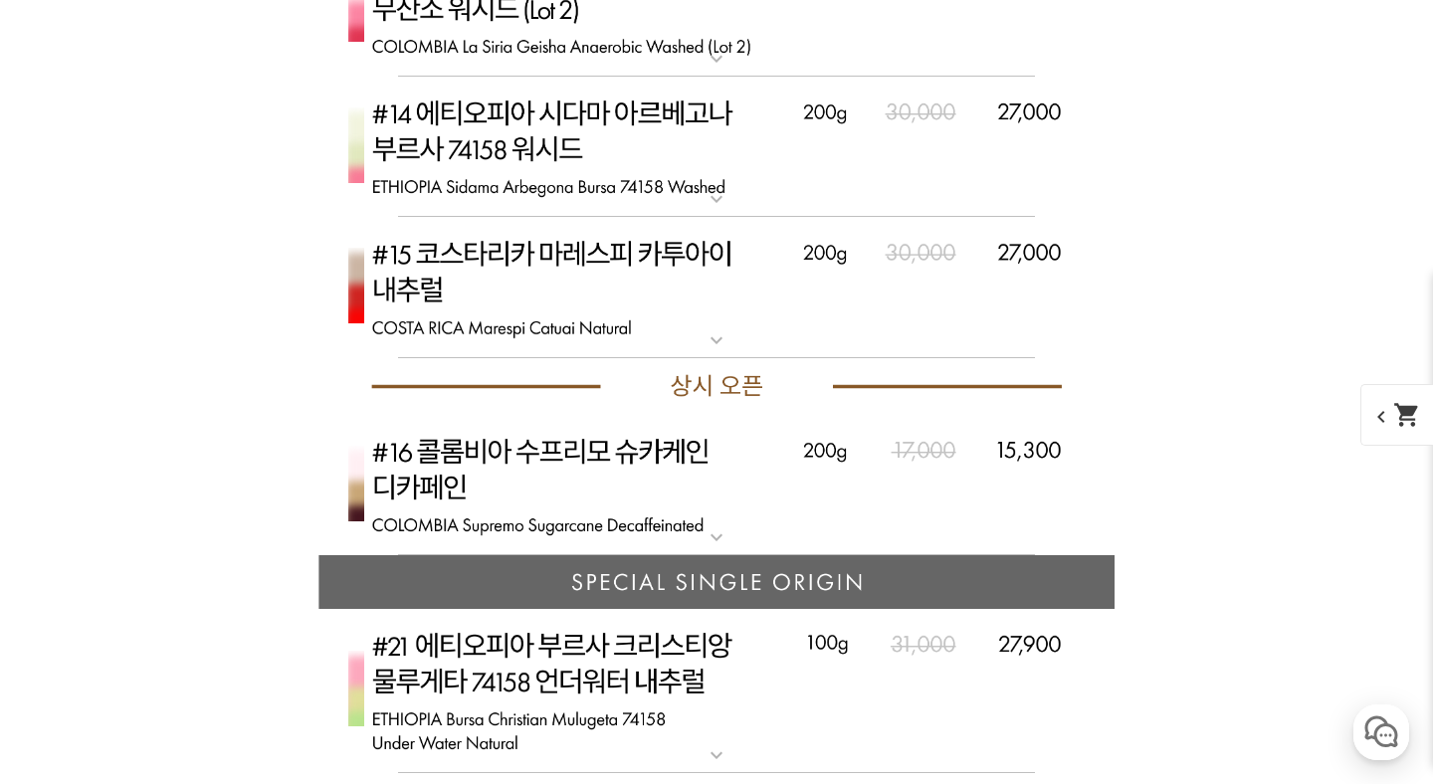
scroll to position [20693, 0]
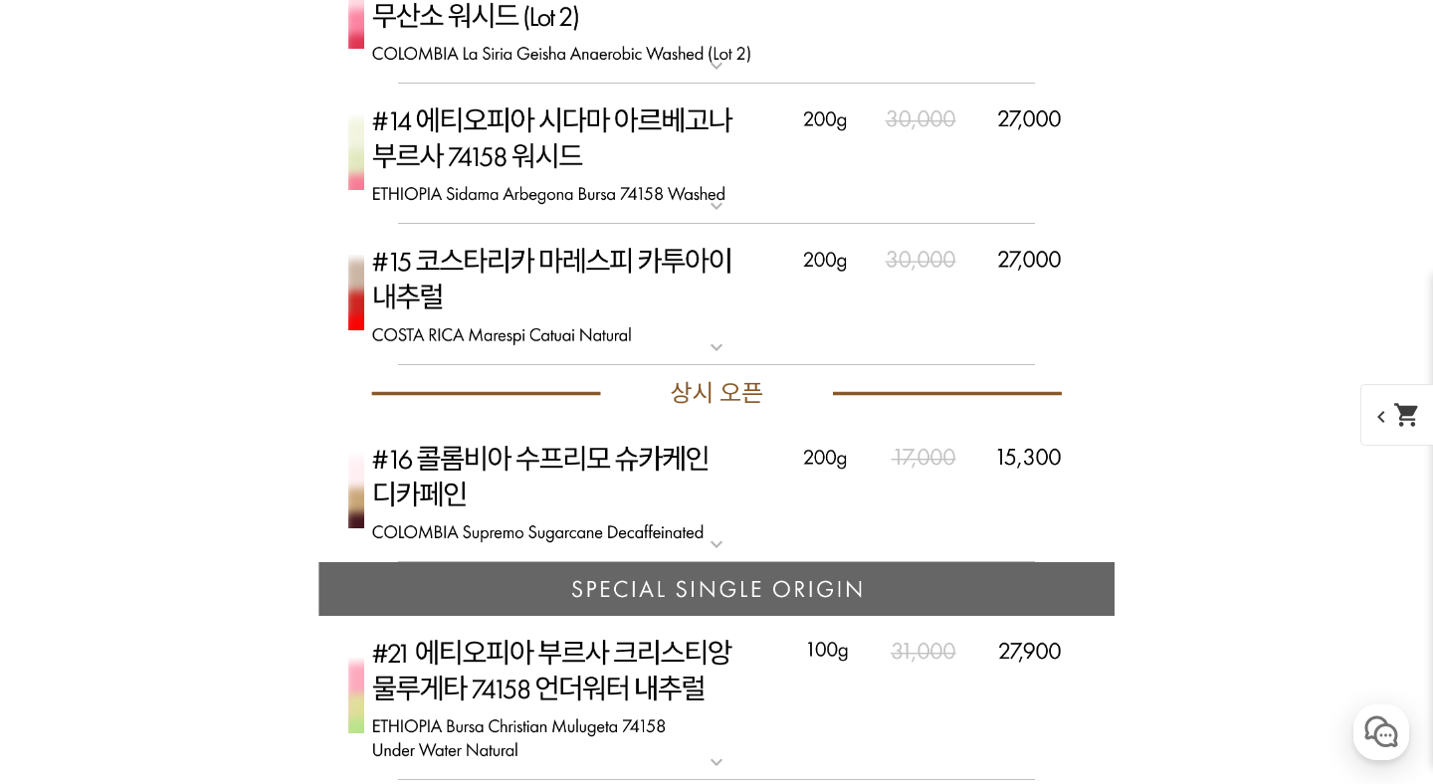
click at [698, 213] on mat-icon "expand_more" at bounding box center [717, 206] width 40 height 24
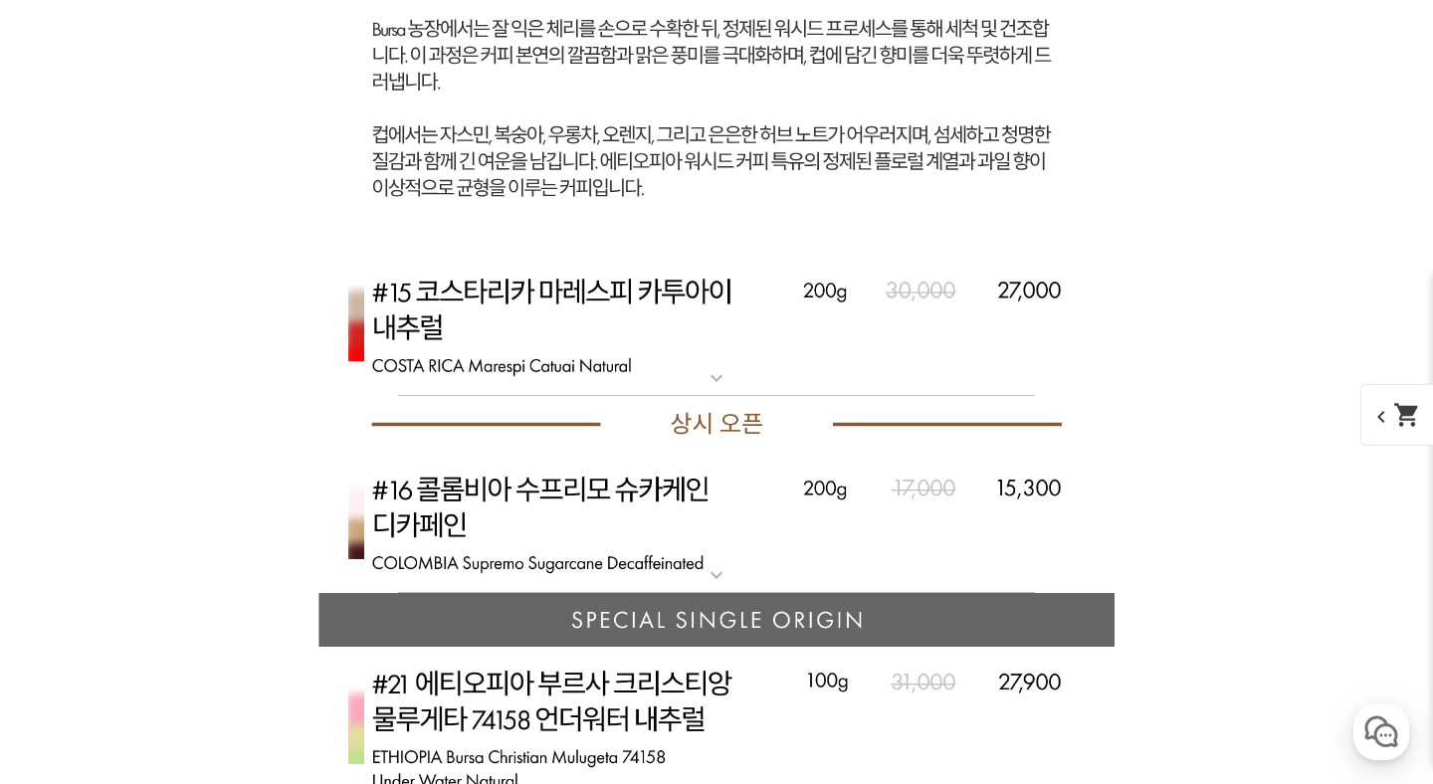
scroll to position [21774, 0]
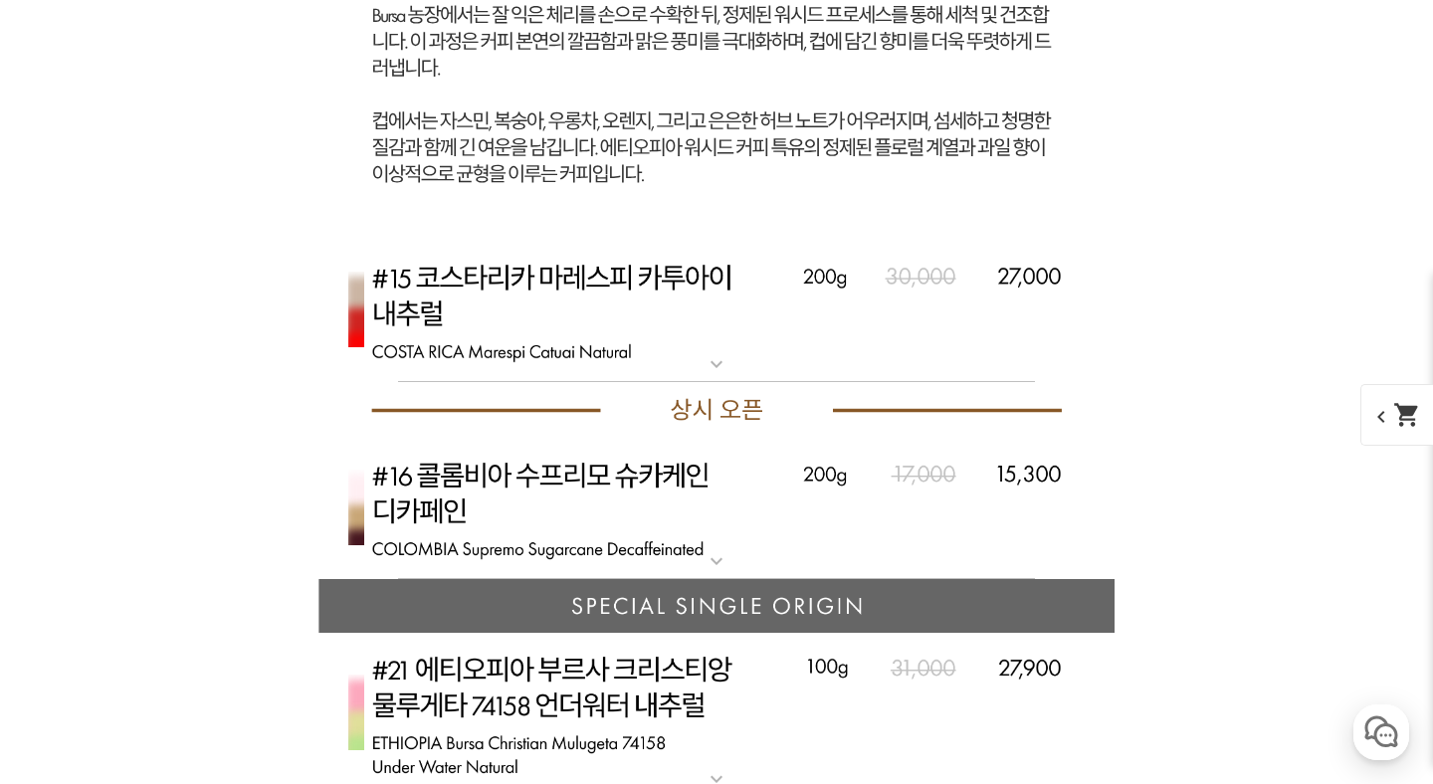
click at [737, 353] on img at bounding box center [716, 311] width 796 height 141
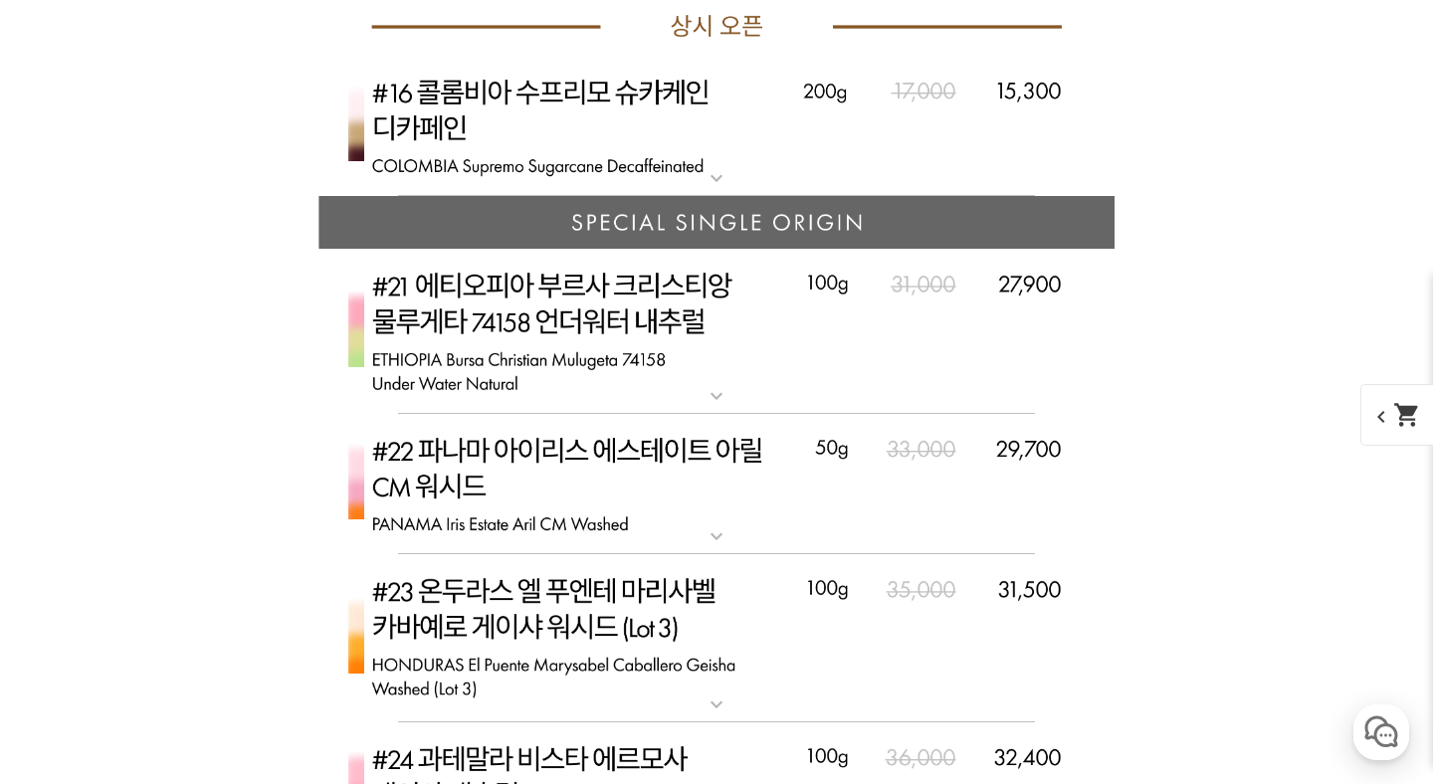
scroll to position [23189, 0]
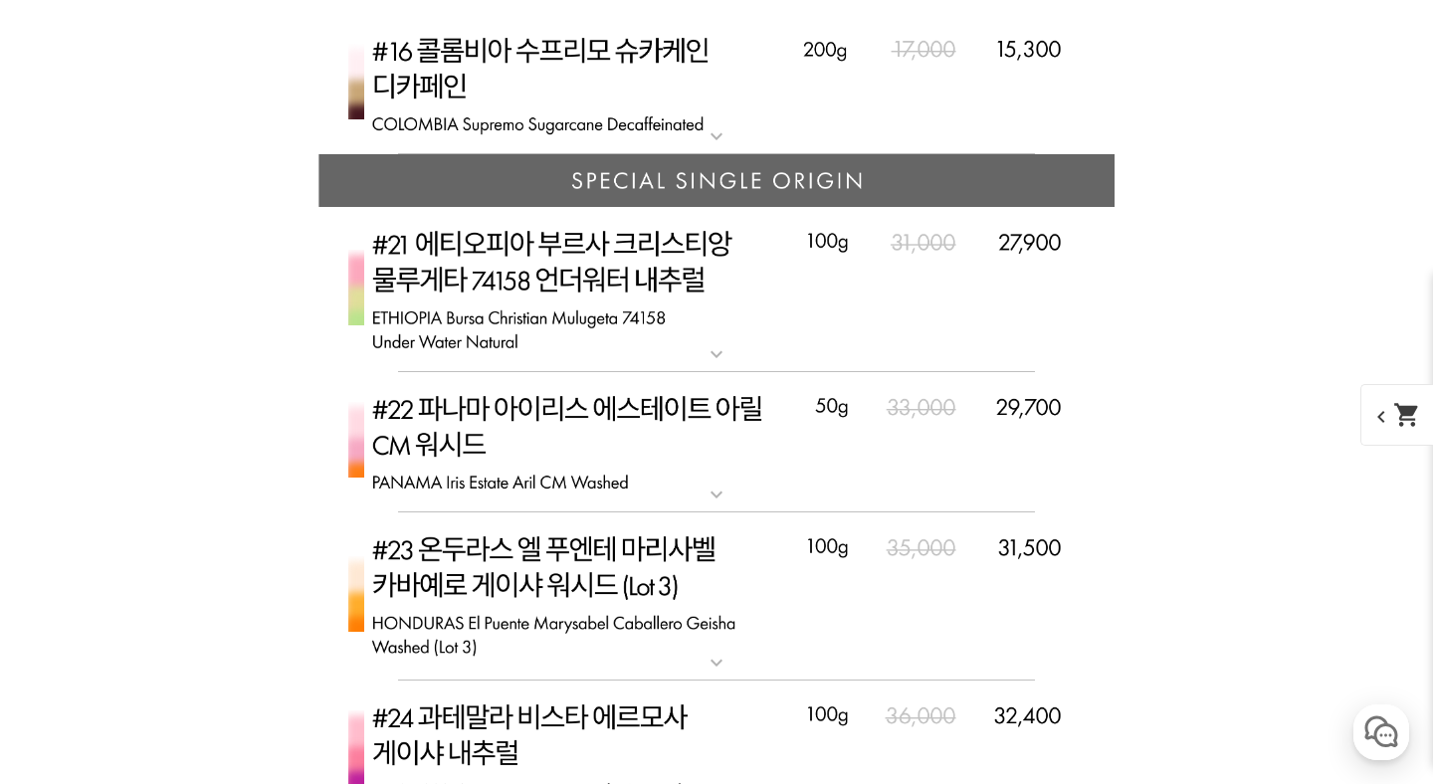
click at [738, 371] on hr at bounding box center [716, 371] width 637 height 1
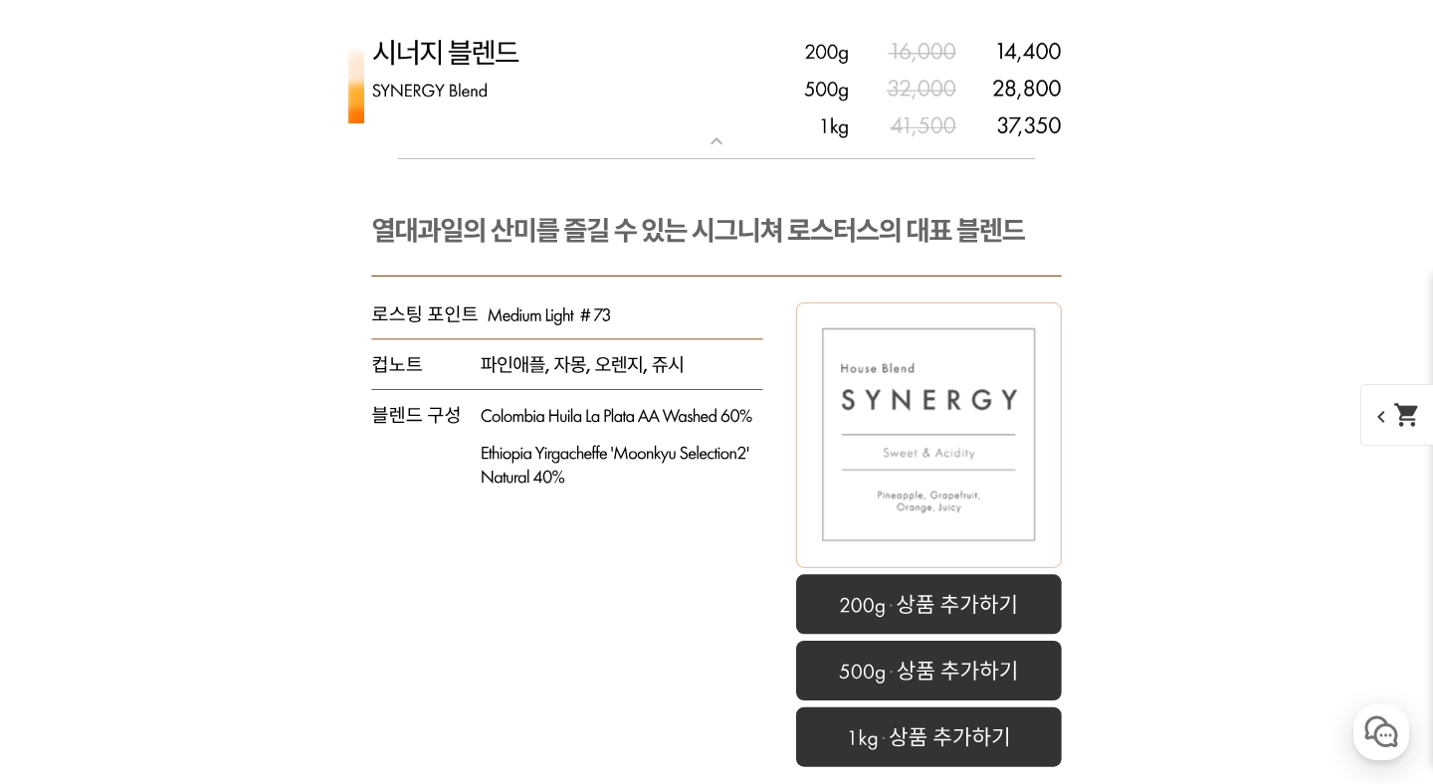
scroll to position [8532, 0]
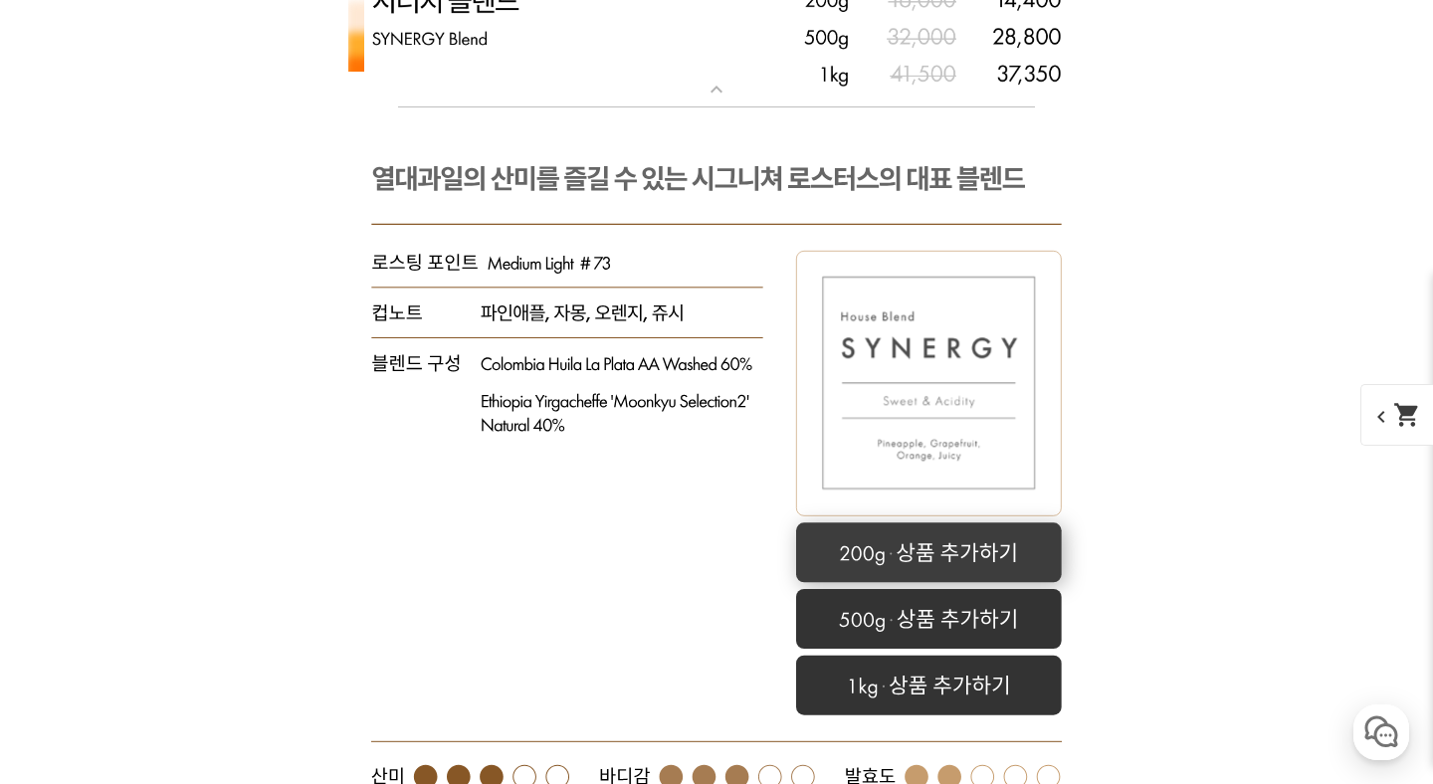
click at [821, 552] on rect at bounding box center [929, 552] width 266 height 60
select select "시너지 블렌드"
select select "200g"
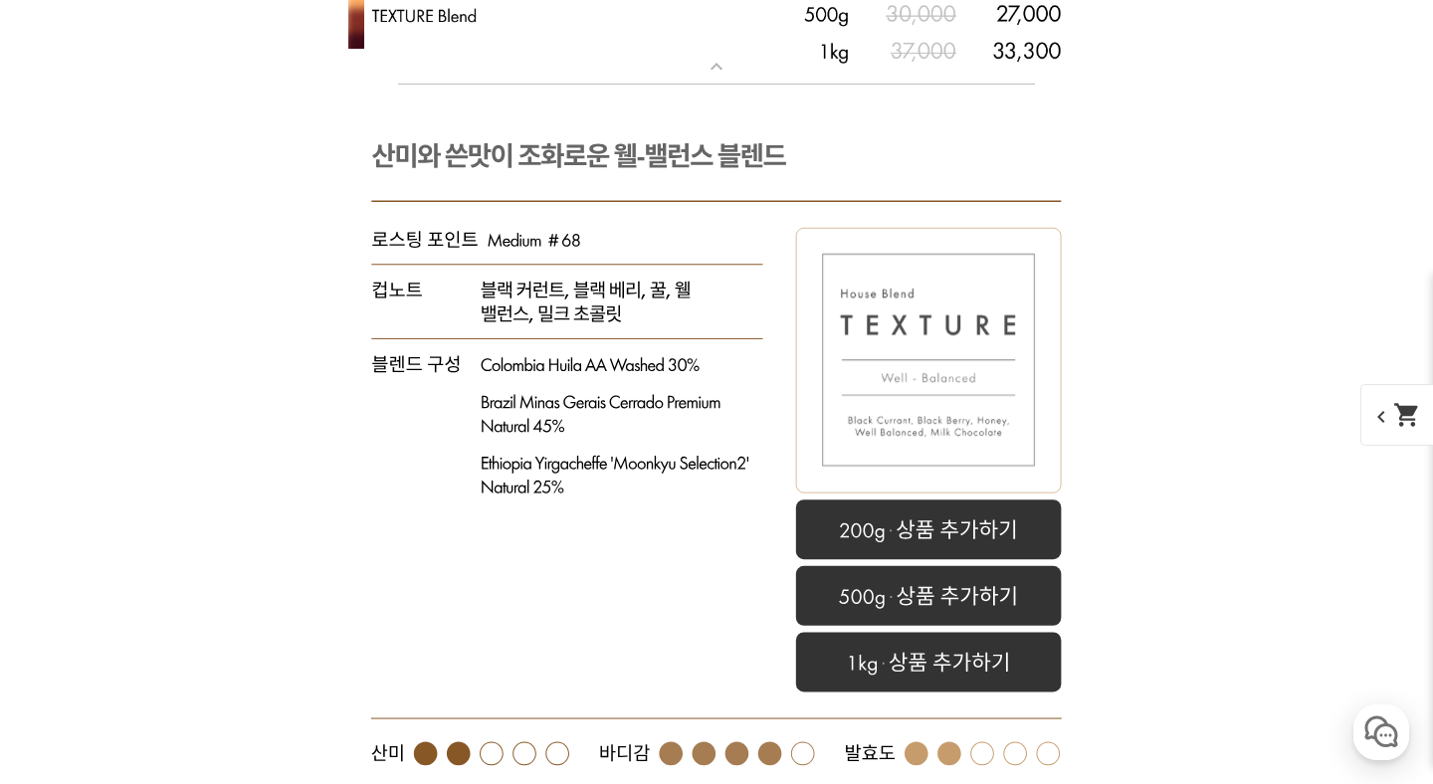
scroll to position [7550, 0]
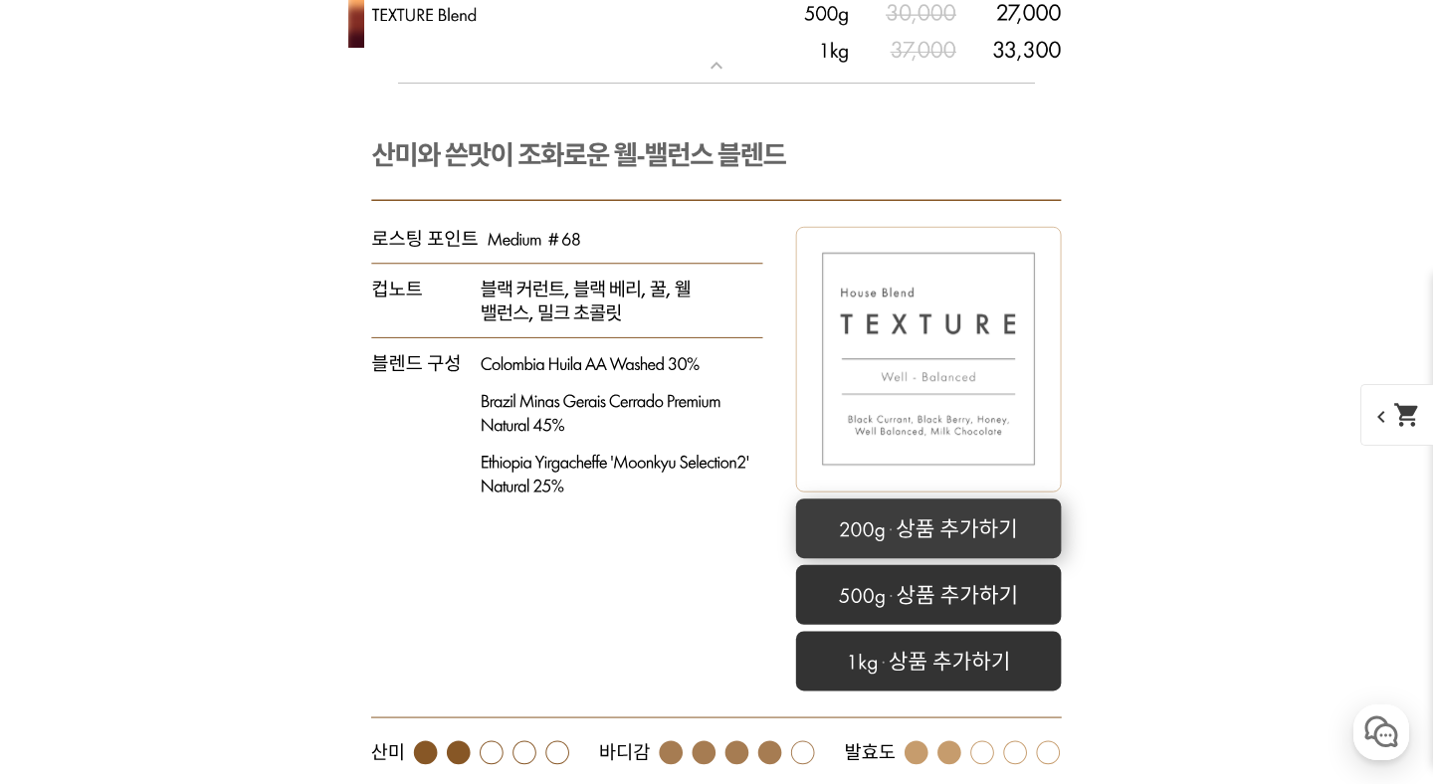
click at [963, 525] on rect at bounding box center [929, 529] width 266 height 60
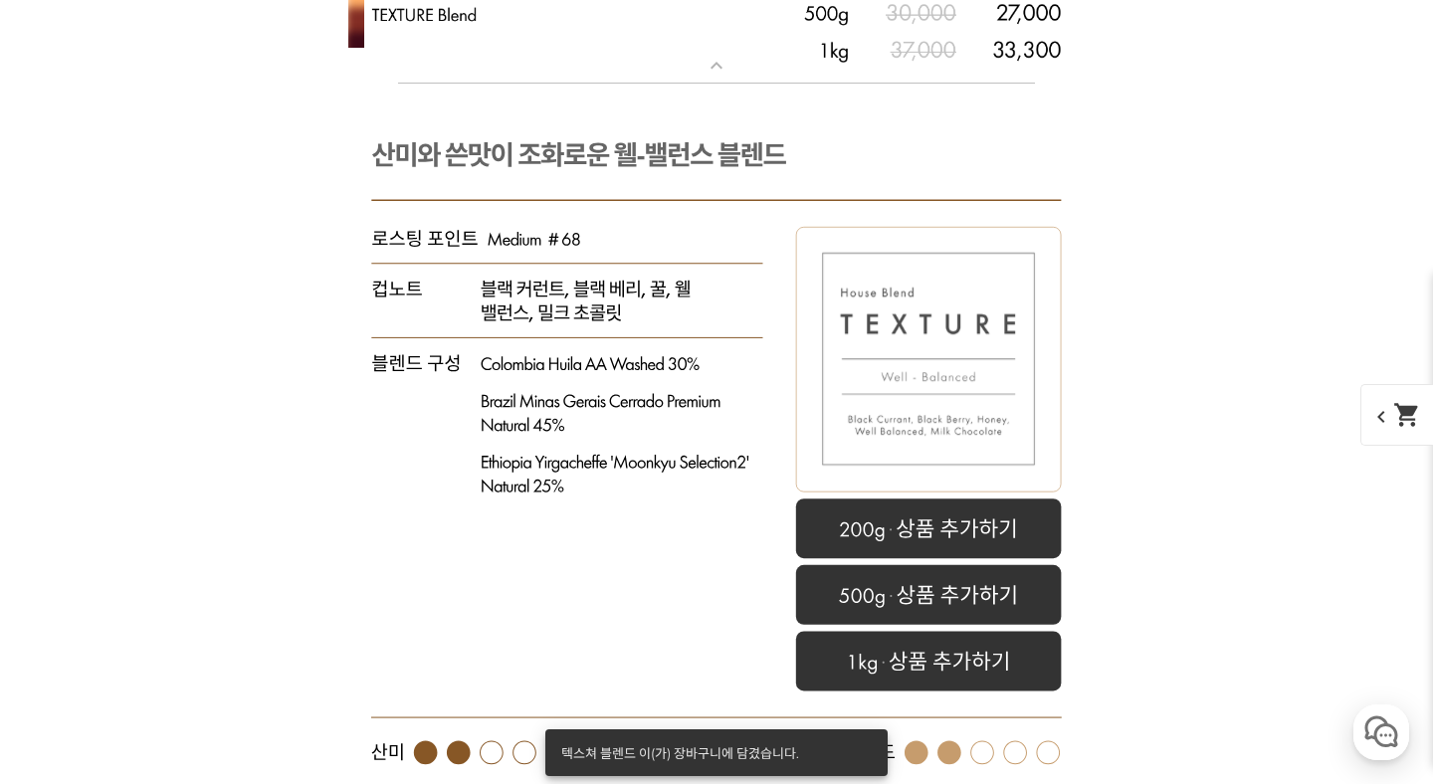
click at [725, 756] on div "텍스쳐 블렌드 이(가) 장바구니에 담겼습니다." at bounding box center [712, 752] width 334 height 47
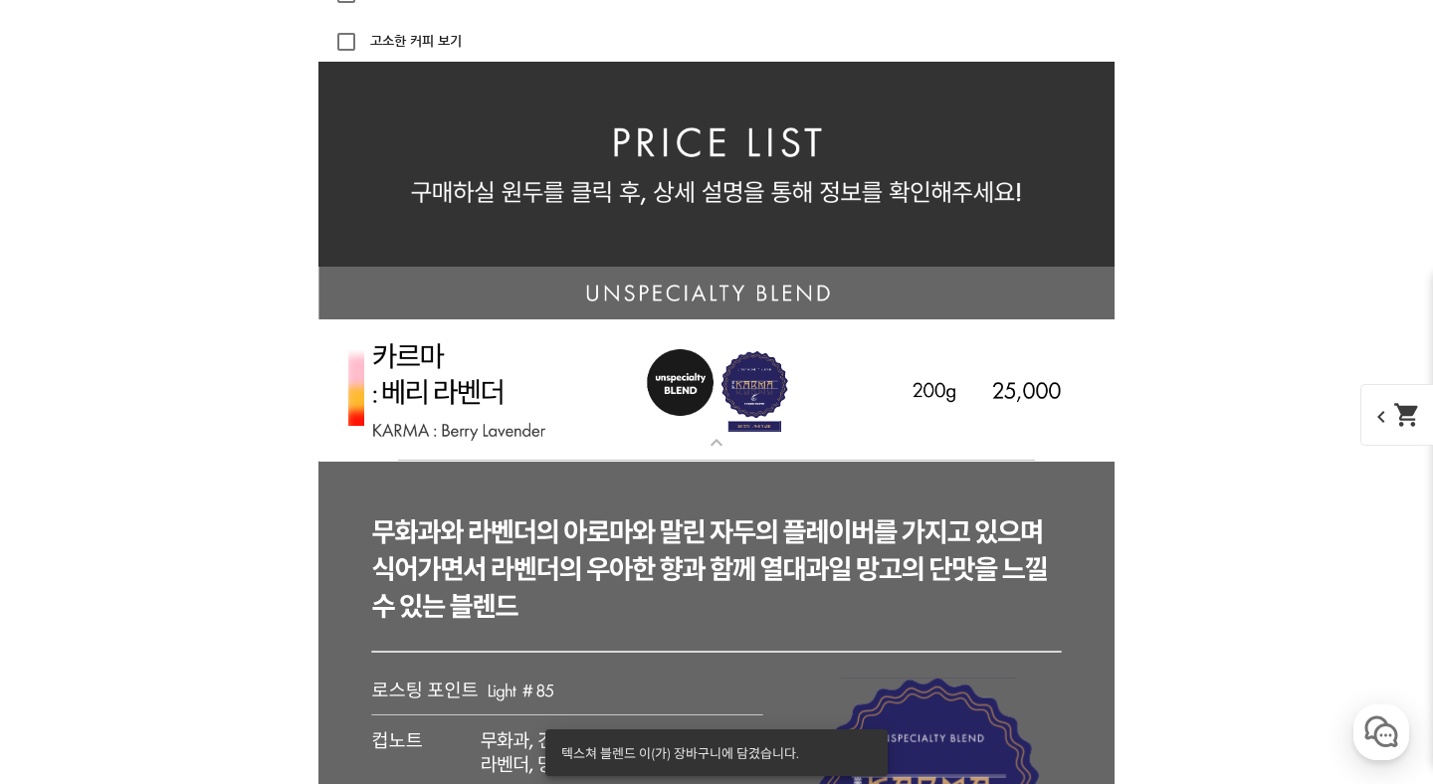
scroll to position [3888, 0]
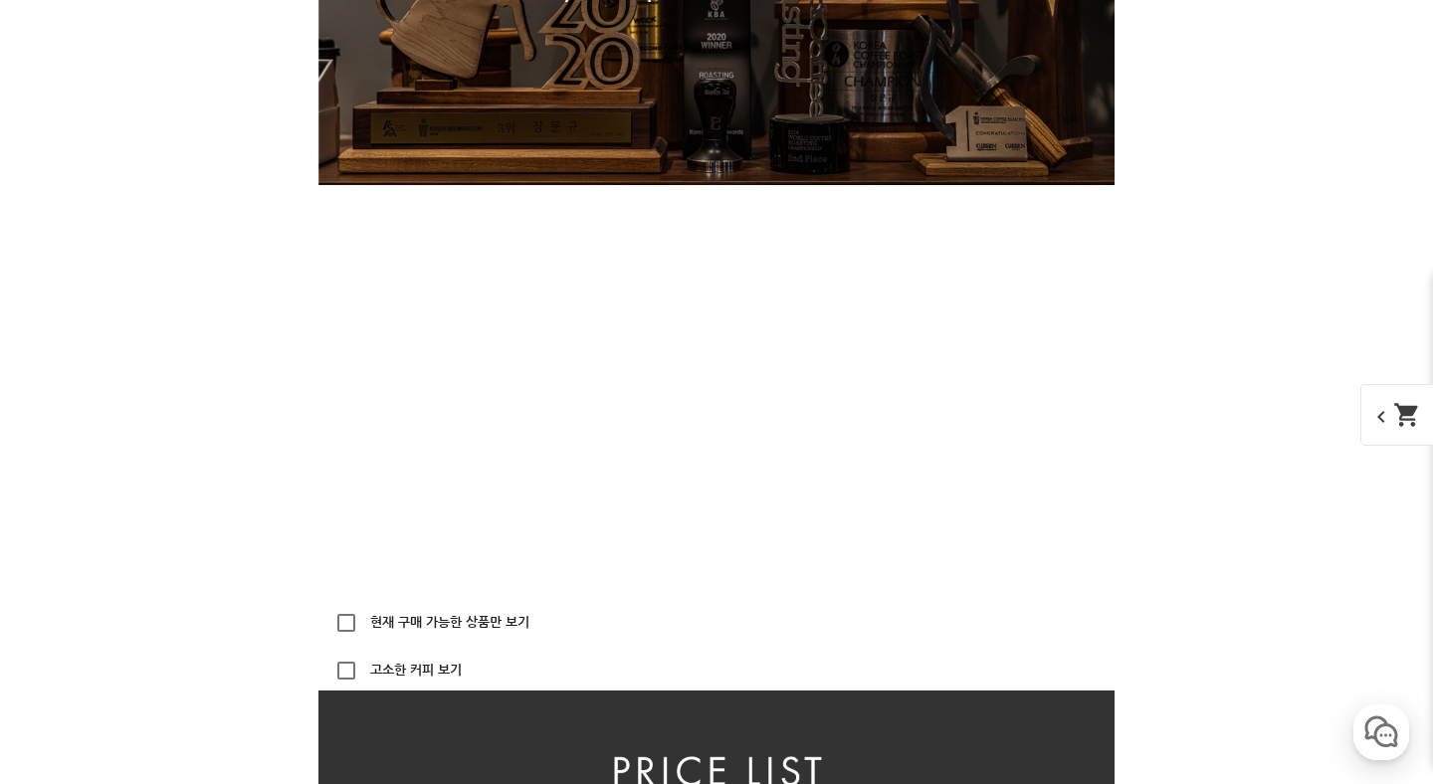
click at [1390, 444] on span "chevron_left shopping_cart" at bounding box center [1411, 415] width 102 height 62
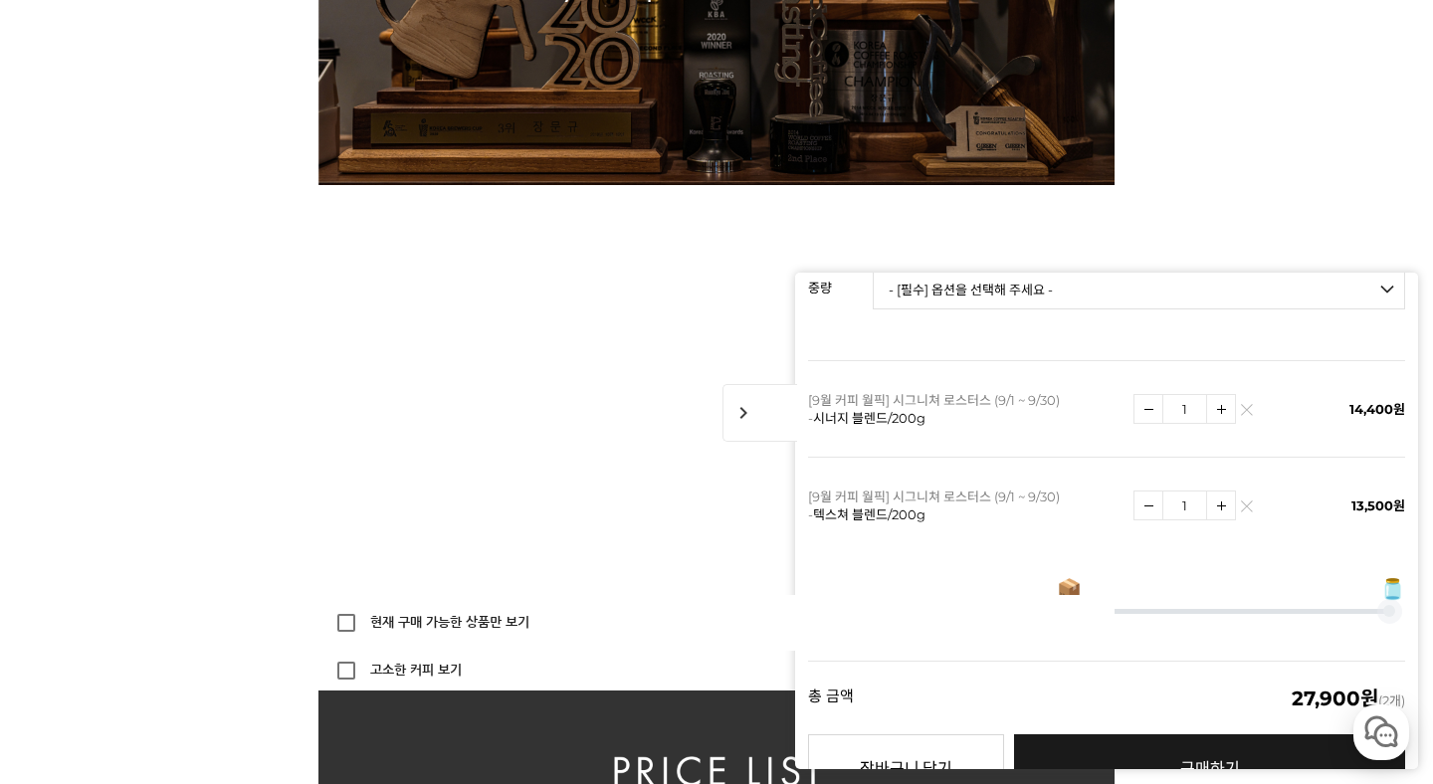
scroll to position [326, 0]
click at [1247, 506] on img at bounding box center [1246, 511] width 11 height 11
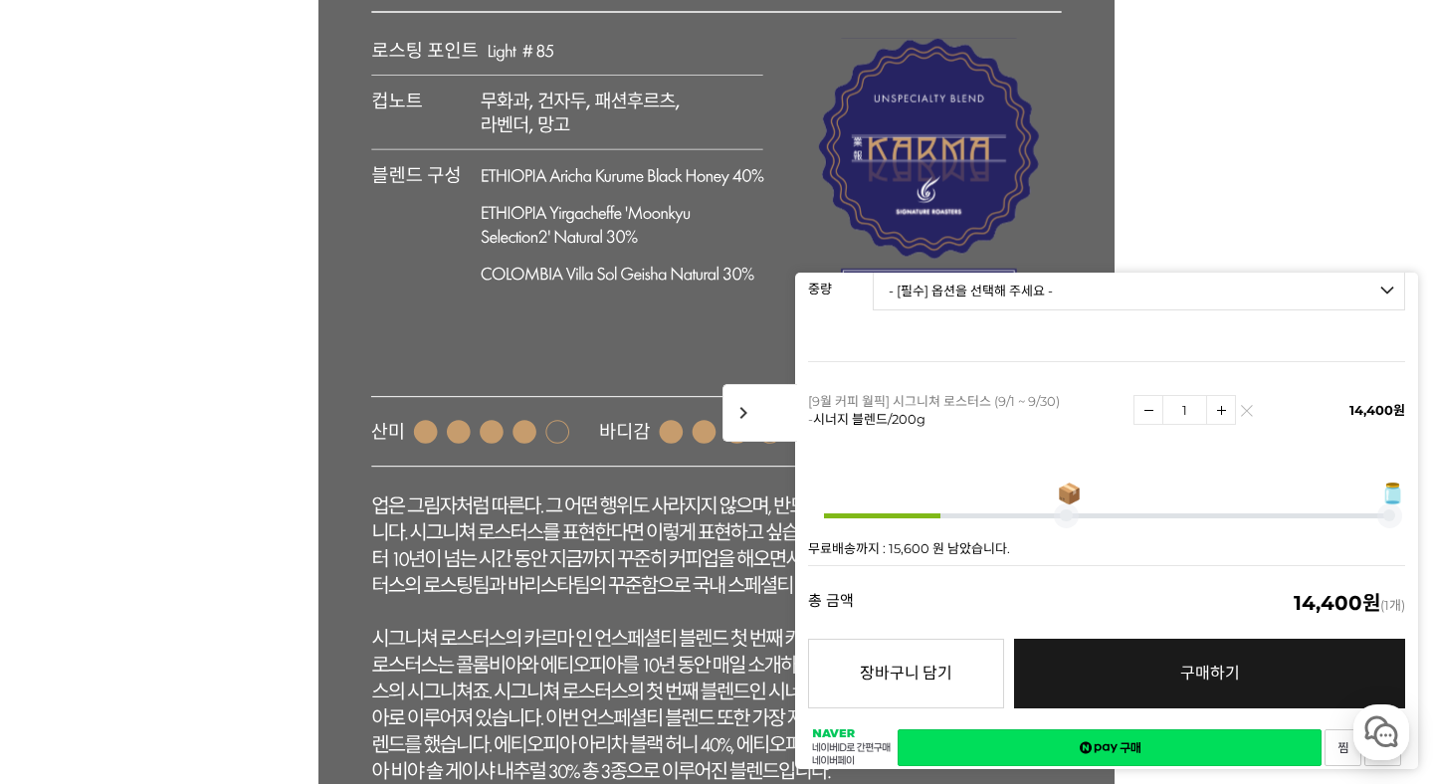
scroll to position [5179, 0]
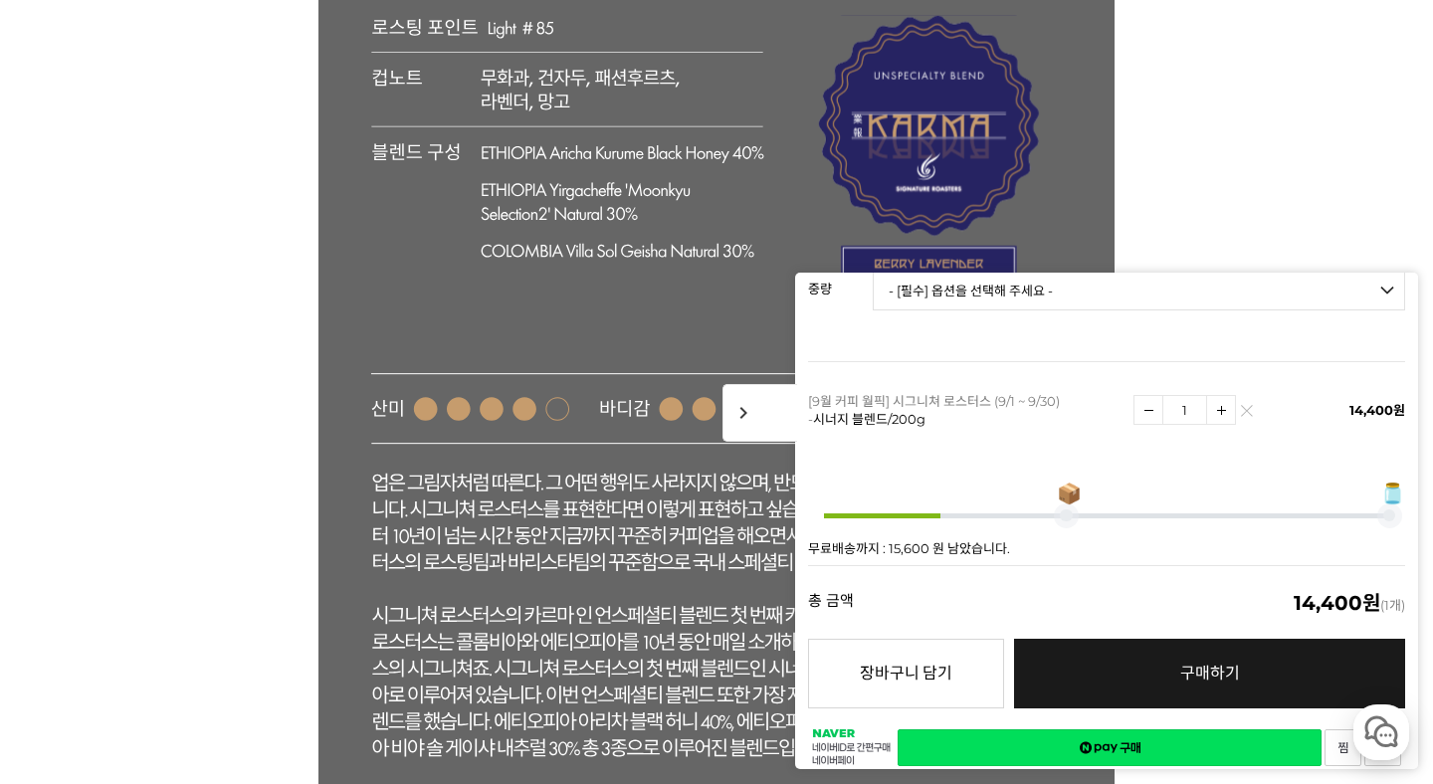
click at [738, 422] on span "chevron_right" at bounding box center [759, 413] width 75 height 58
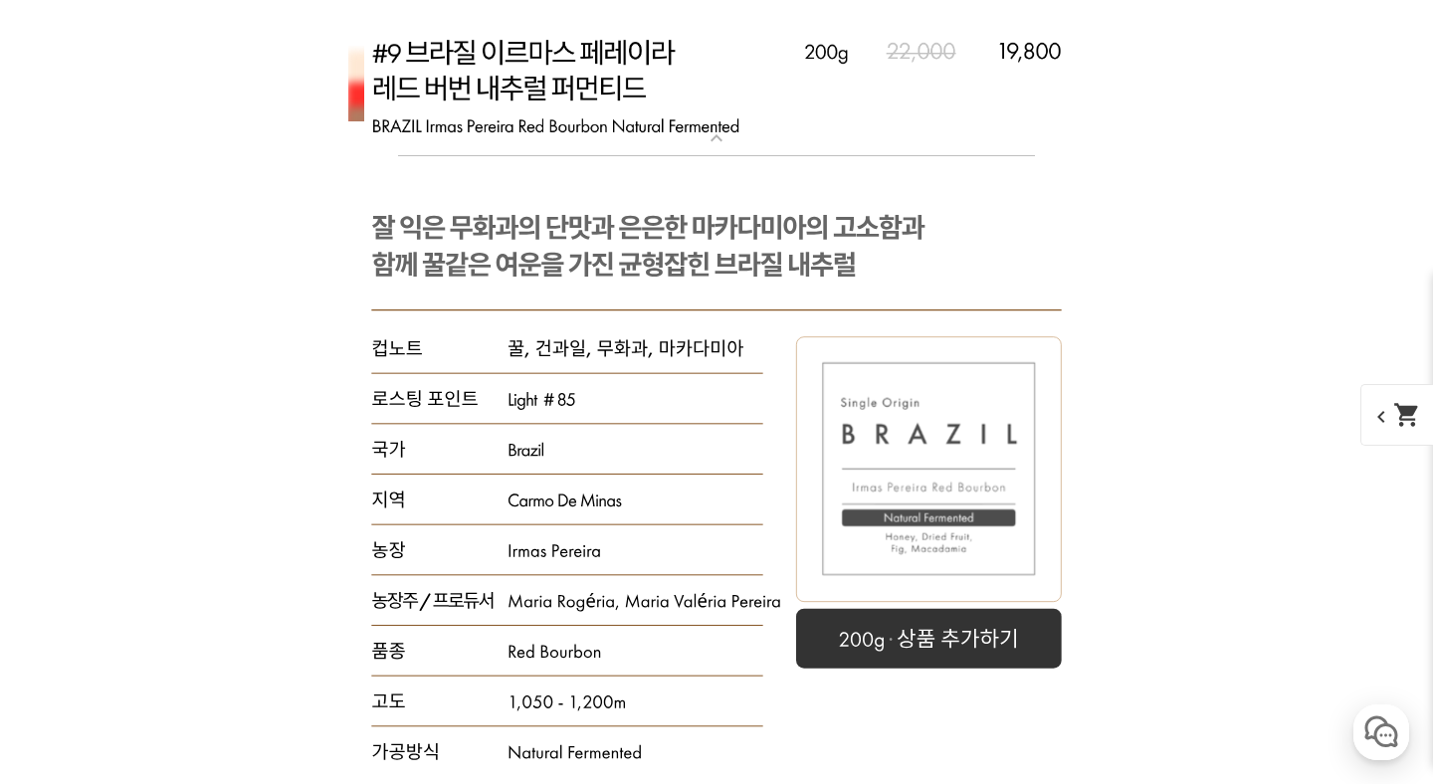
scroll to position [19074, 0]
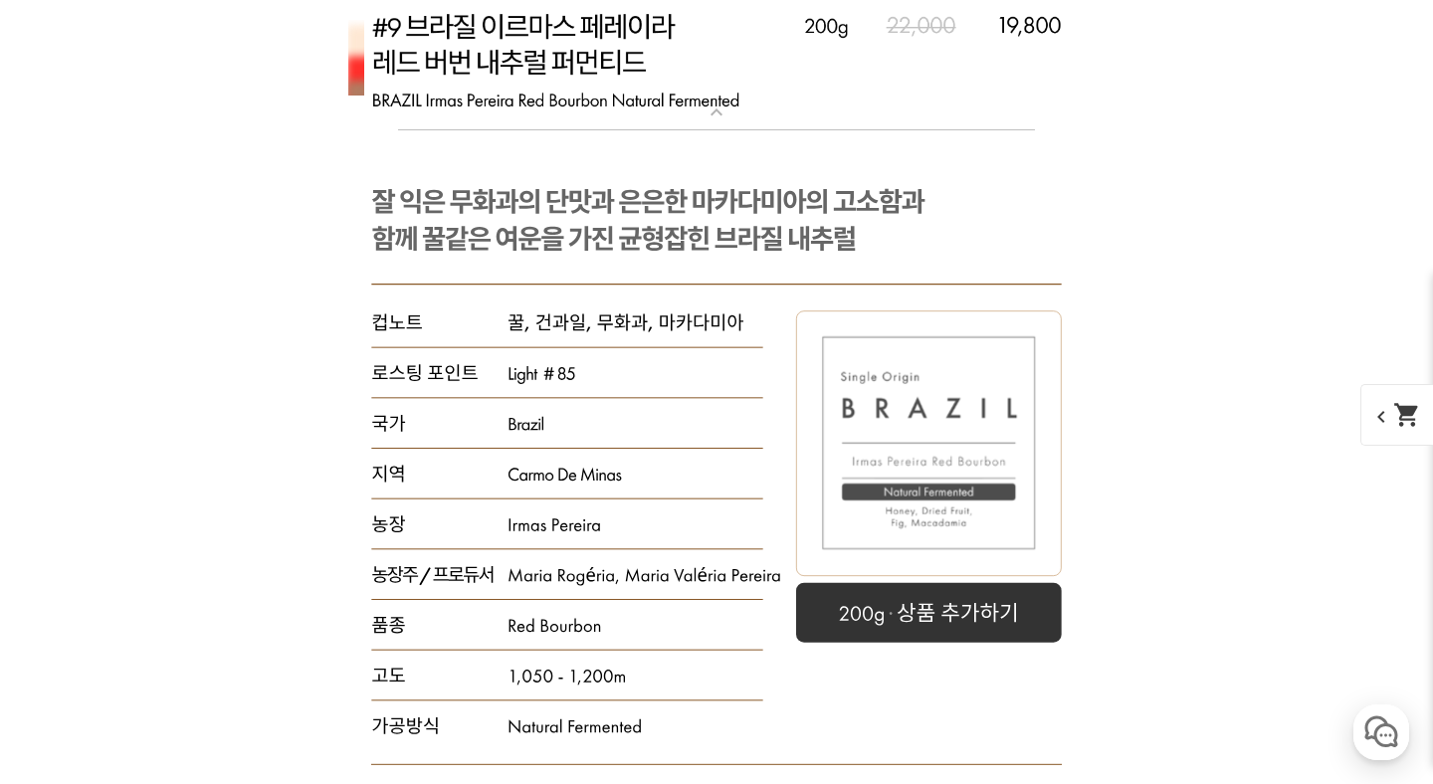
click at [1401, 411] on mat-icon "shopping_cart" at bounding box center [1407, 415] width 28 height 28
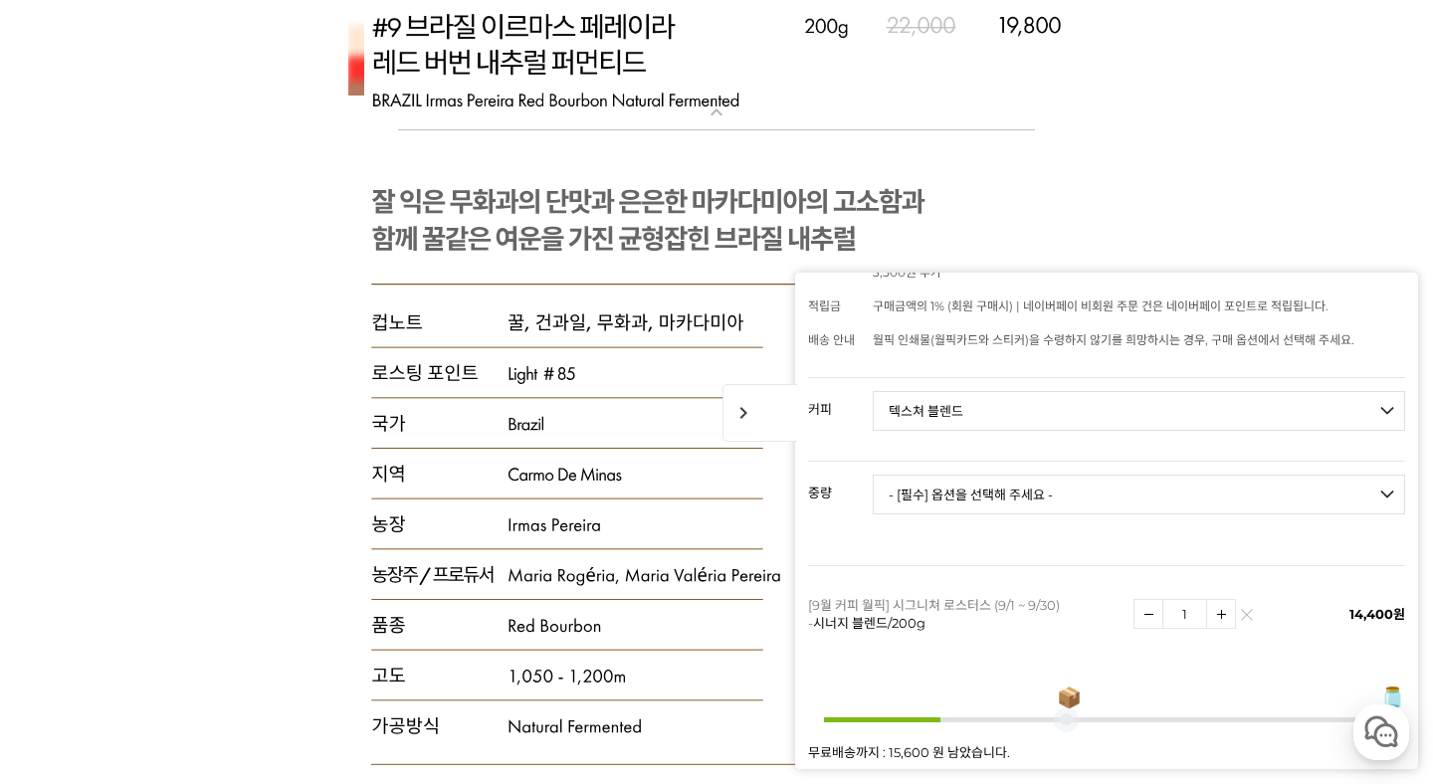
scroll to position [90, 0]
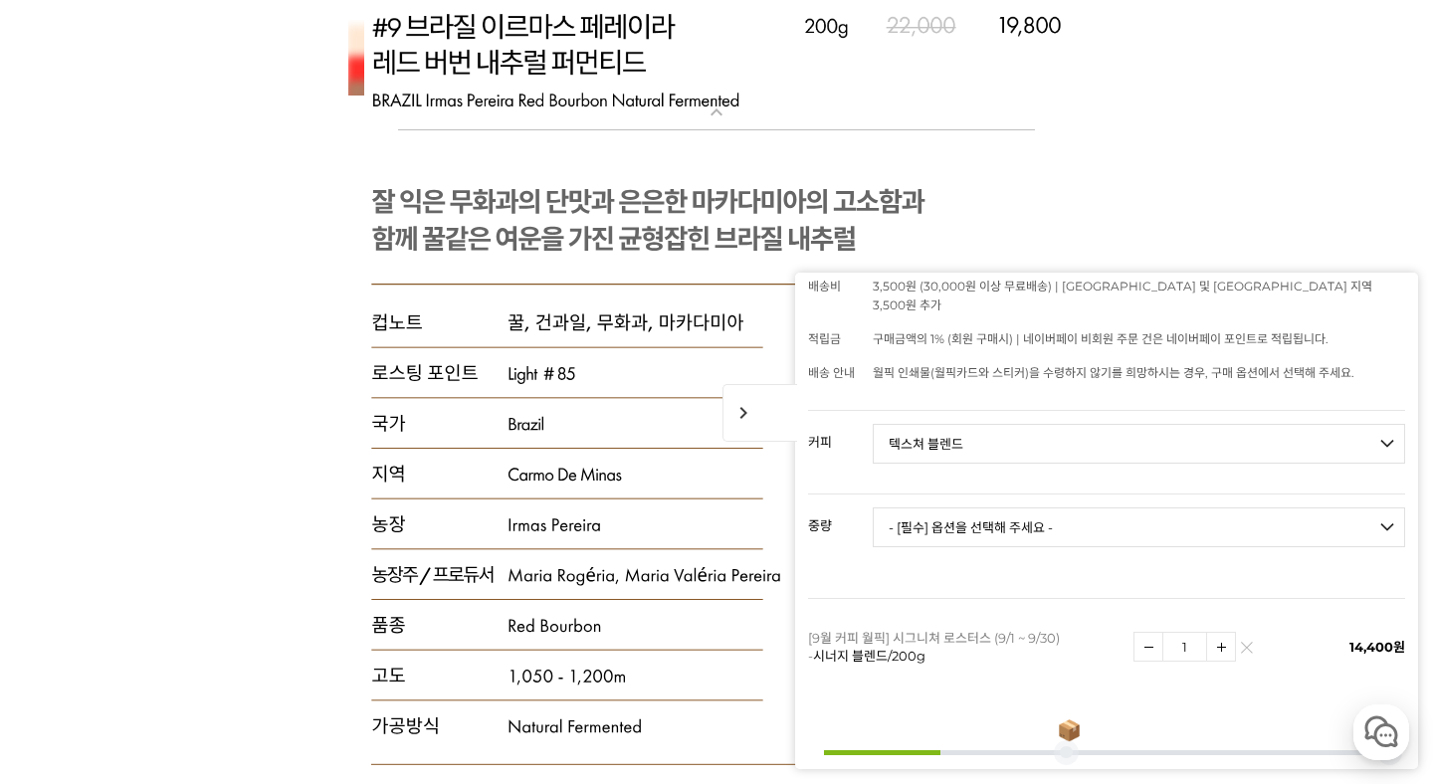
click at [1282, 424] on select "- [필수] 옵션을 선택해 주세요 - ------------------- 언스페셜티 분쇄도 가이드 종이(주문 1건당 최대 1개 제공) 월픽 인…" at bounding box center [1139, 444] width 532 height 40
select select "트로피컬리 - 망고 트로피컬 (언스페셜티 블렌드)"
click at [1148, 507] on select "- [필수] 옵션을 선택해 주세요 - ------------------- 200g" at bounding box center [1139, 527] width 532 height 40
select select "200g"
select select "*"
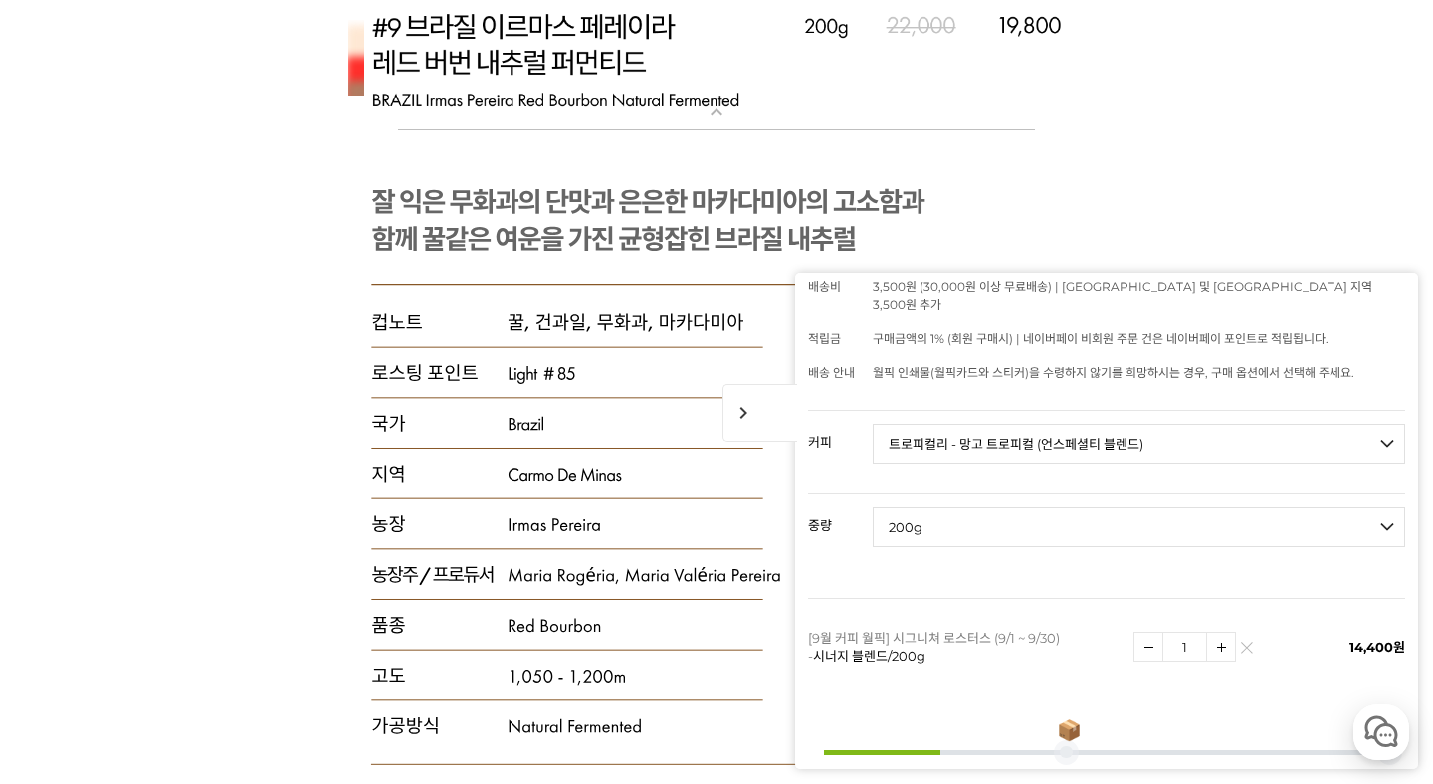
select select "*"
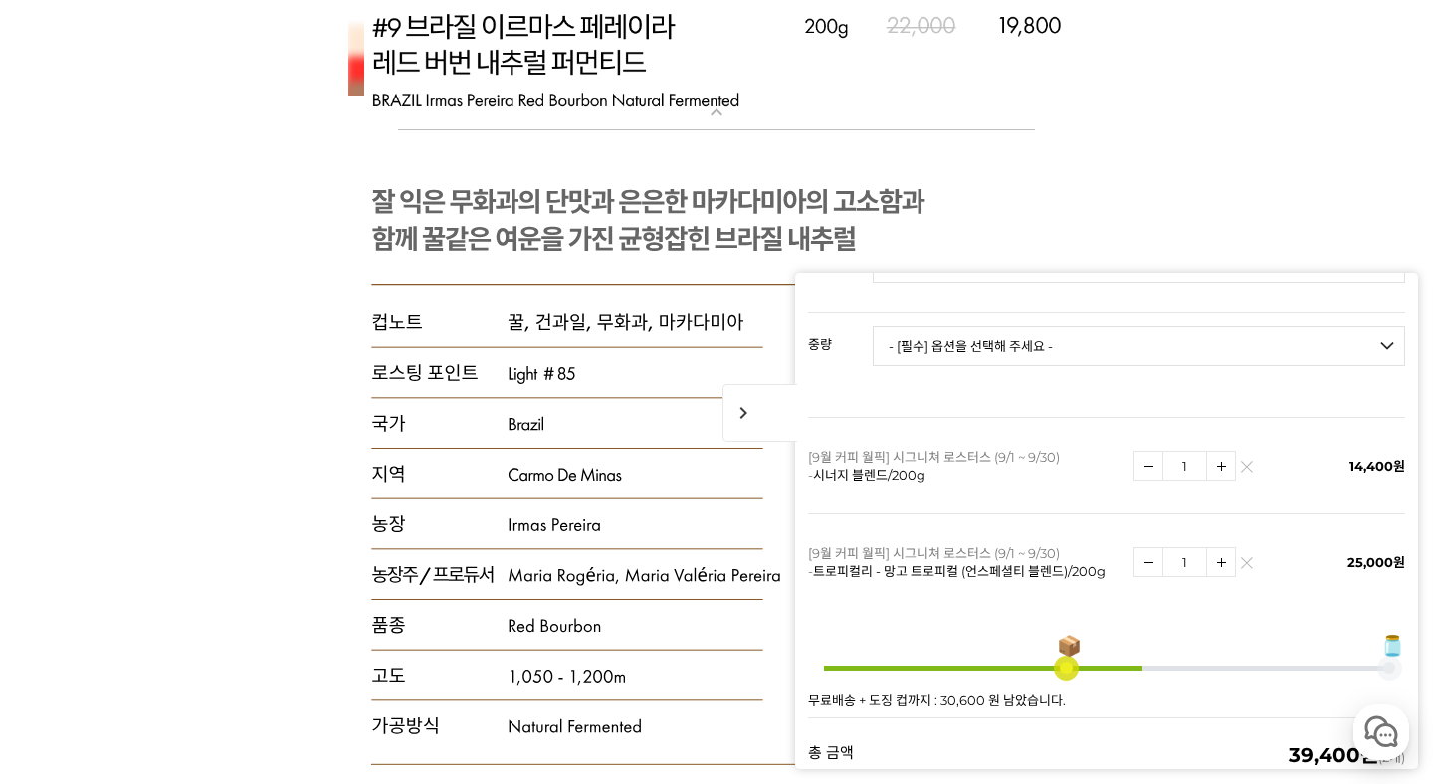
scroll to position [270, 0]
click at [1245, 563] on img at bounding box center [1246, 568] width 11 height 11
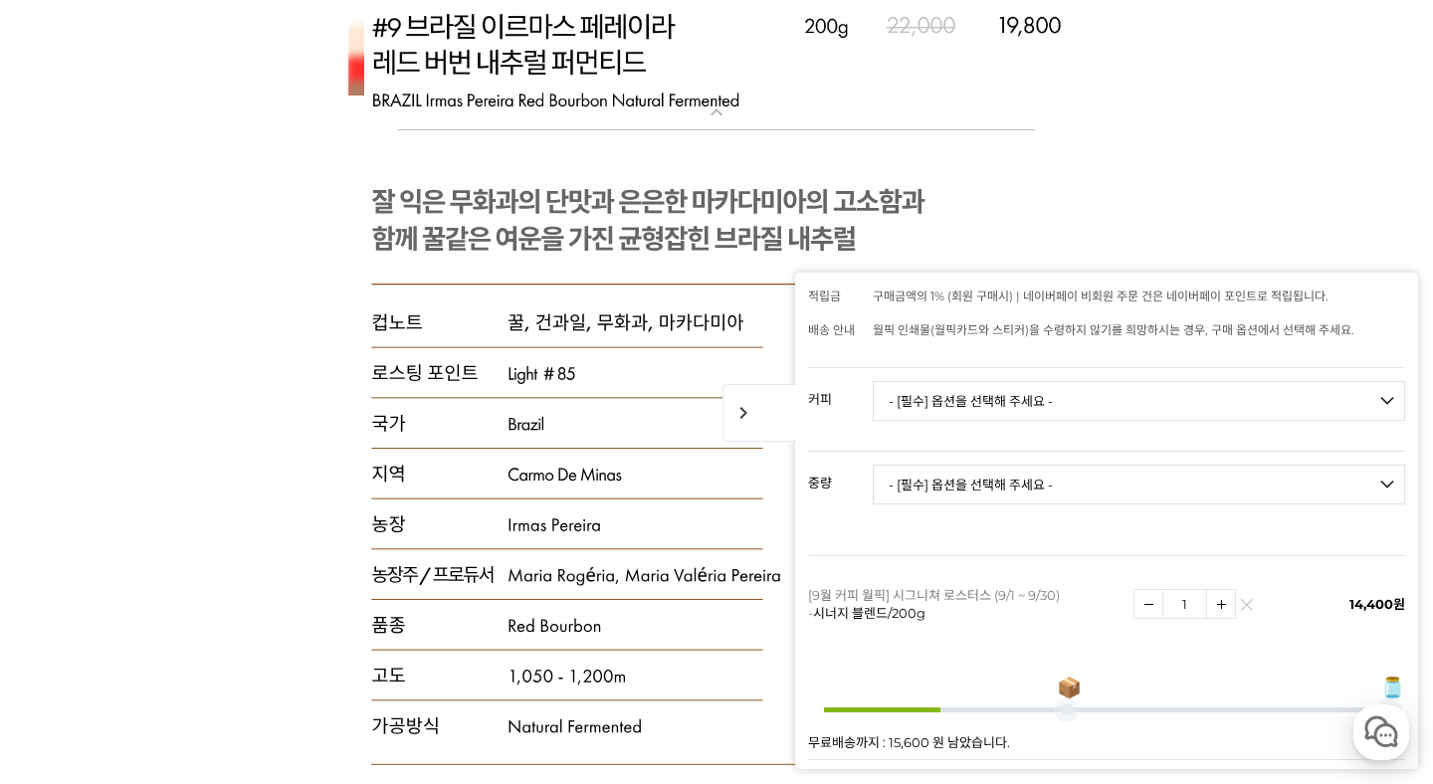
scroll to position [114, 0]
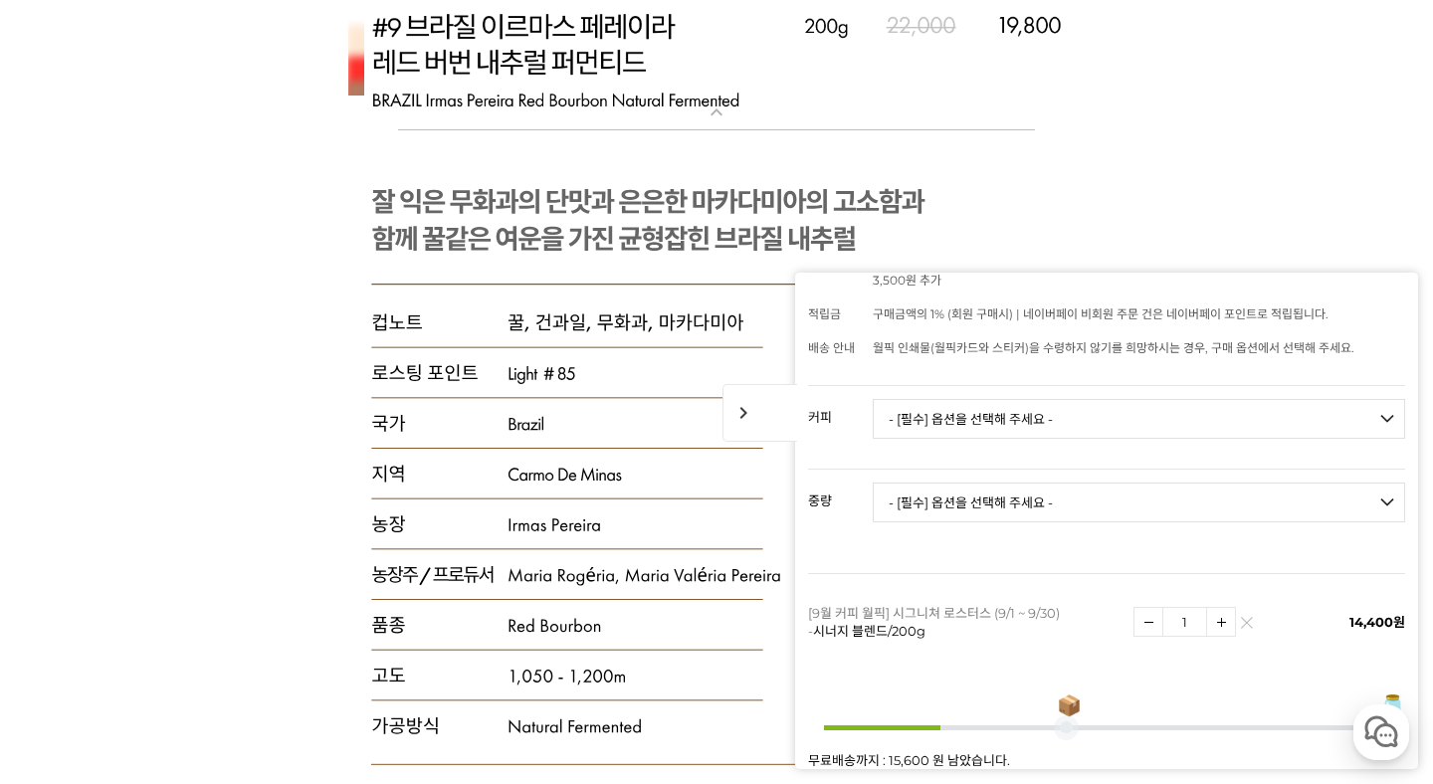
click at [1144, 399] on select "- [필수] 옵션을 선택해 주세요 - ------------------- 언스페셜티 분쇄도 가이드 종이(주문 1건당 최대 1개 제공) 월픽 인…" at bounding box center [1139, 419] width 532 height 40
select select "#2 에티오피아 예가체프 '문규셀렉션 2' 내추럴"
click at [1066, 491] on select "- [필수] 옵션을 선택해 주세요 - ------------------- 200g" at bounding box center [1139, 503] width 532 height 40
select select "200g"
select select "*"
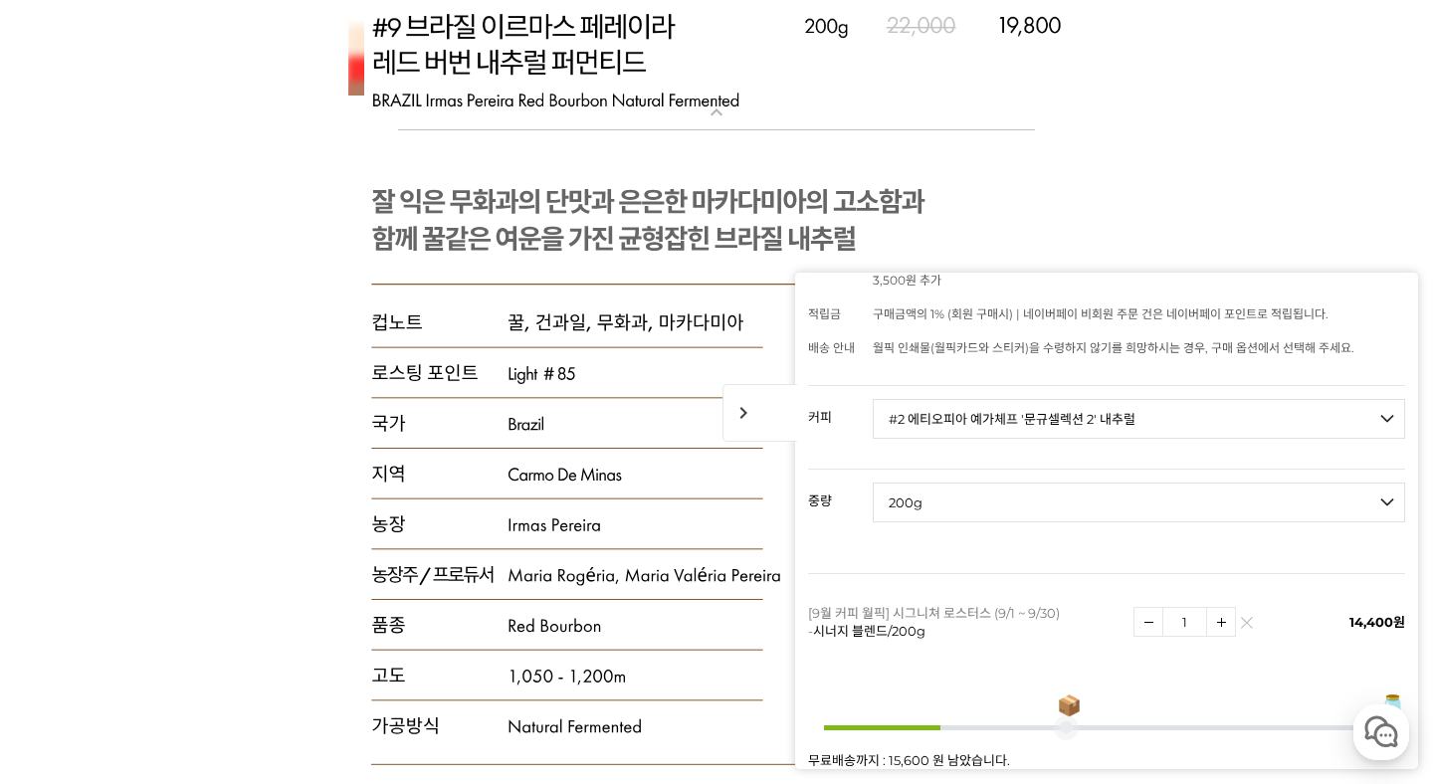
select select "*"
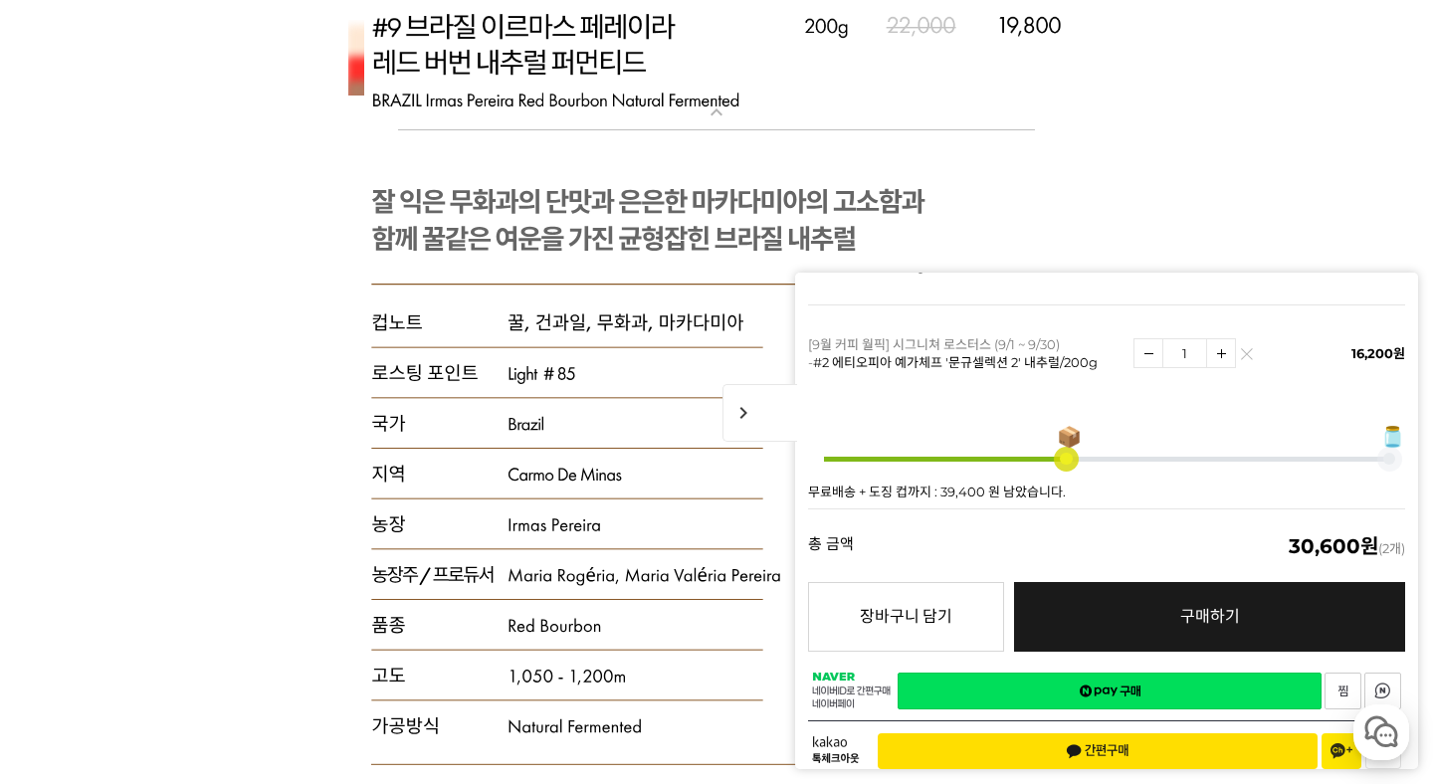
scroll to position [485, 0]
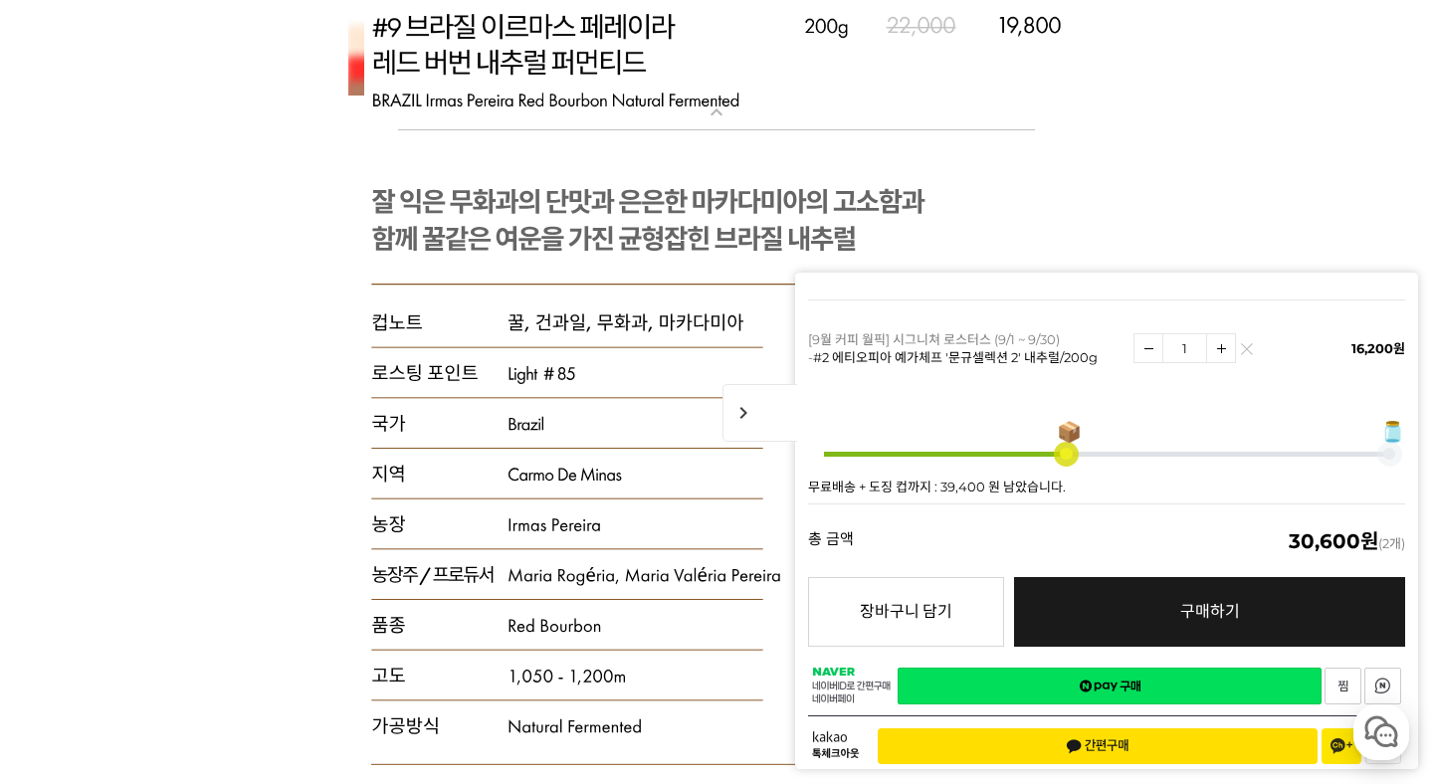
click at [1057, 668] on link "네이버페이 구매하기" at bounding box center [1110, 686] width 424 height 37
